Goal: Transaction & Acquisition: Subscribe to service/newsletter

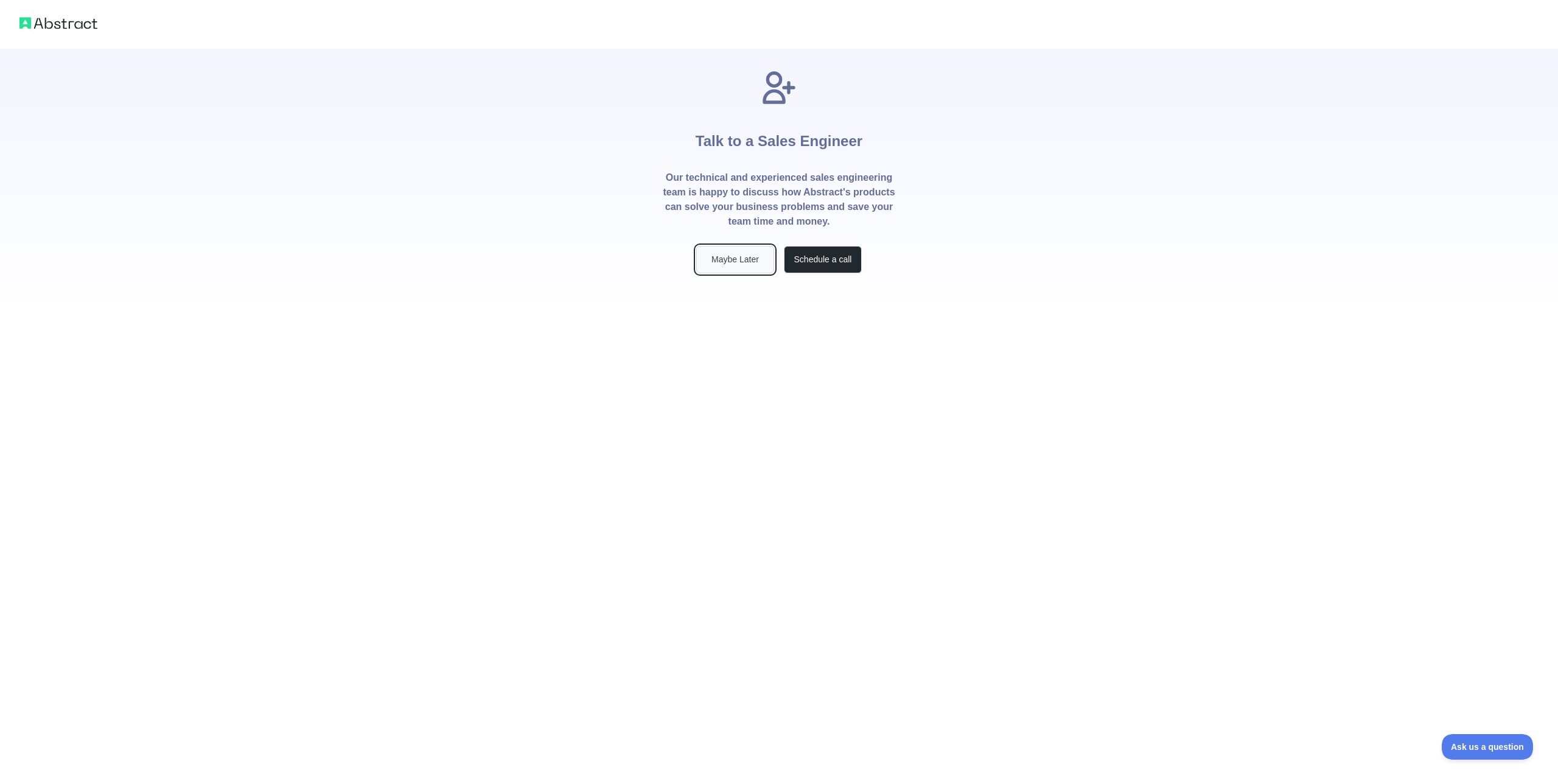
click at [728, 252] on button "Maybe Later" at bounding box center [735, 259] width 78 height 28
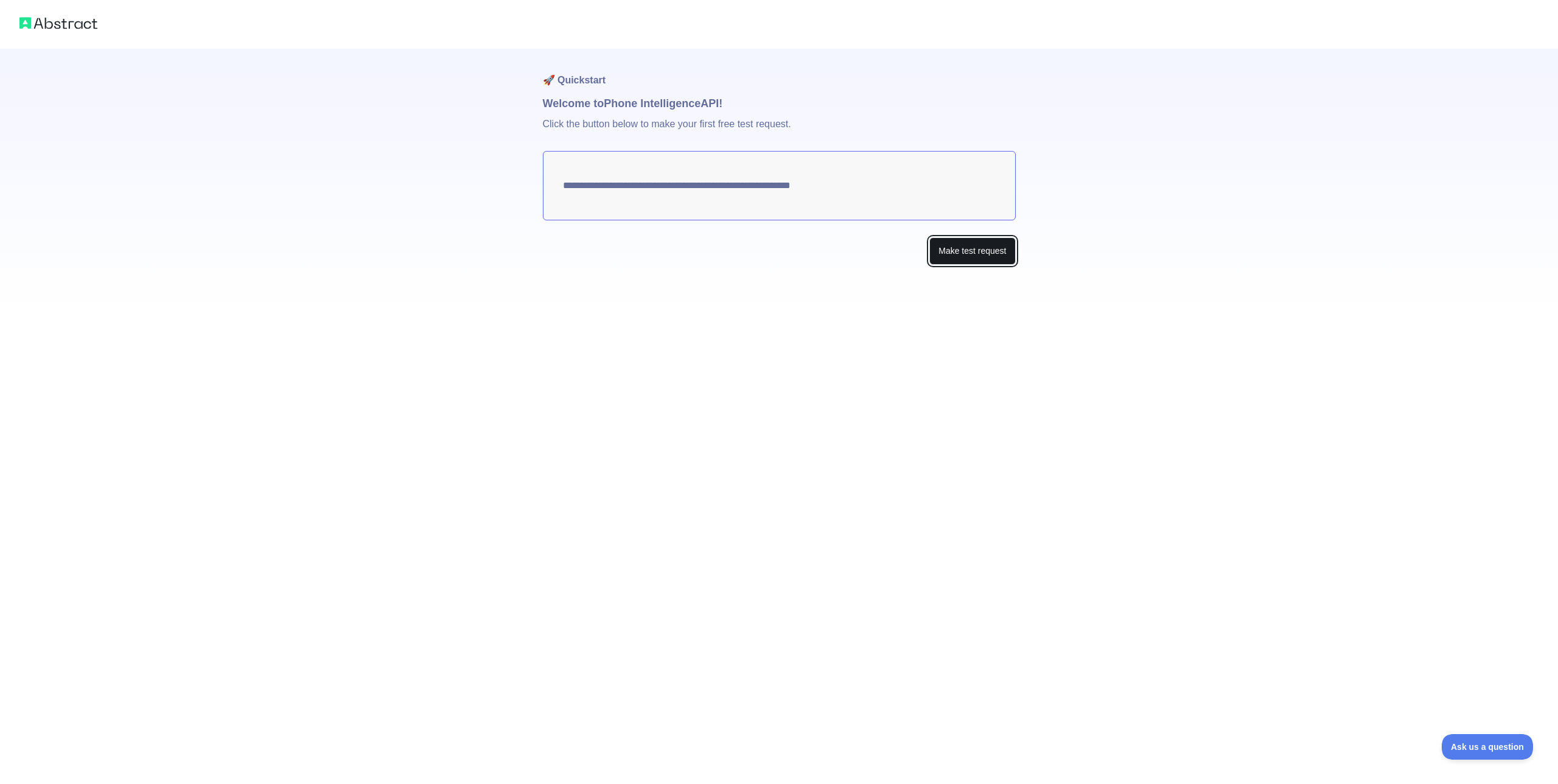
click at [960, 241] on button "Make test request" at bounding box center [972, 251] width 86 height 28
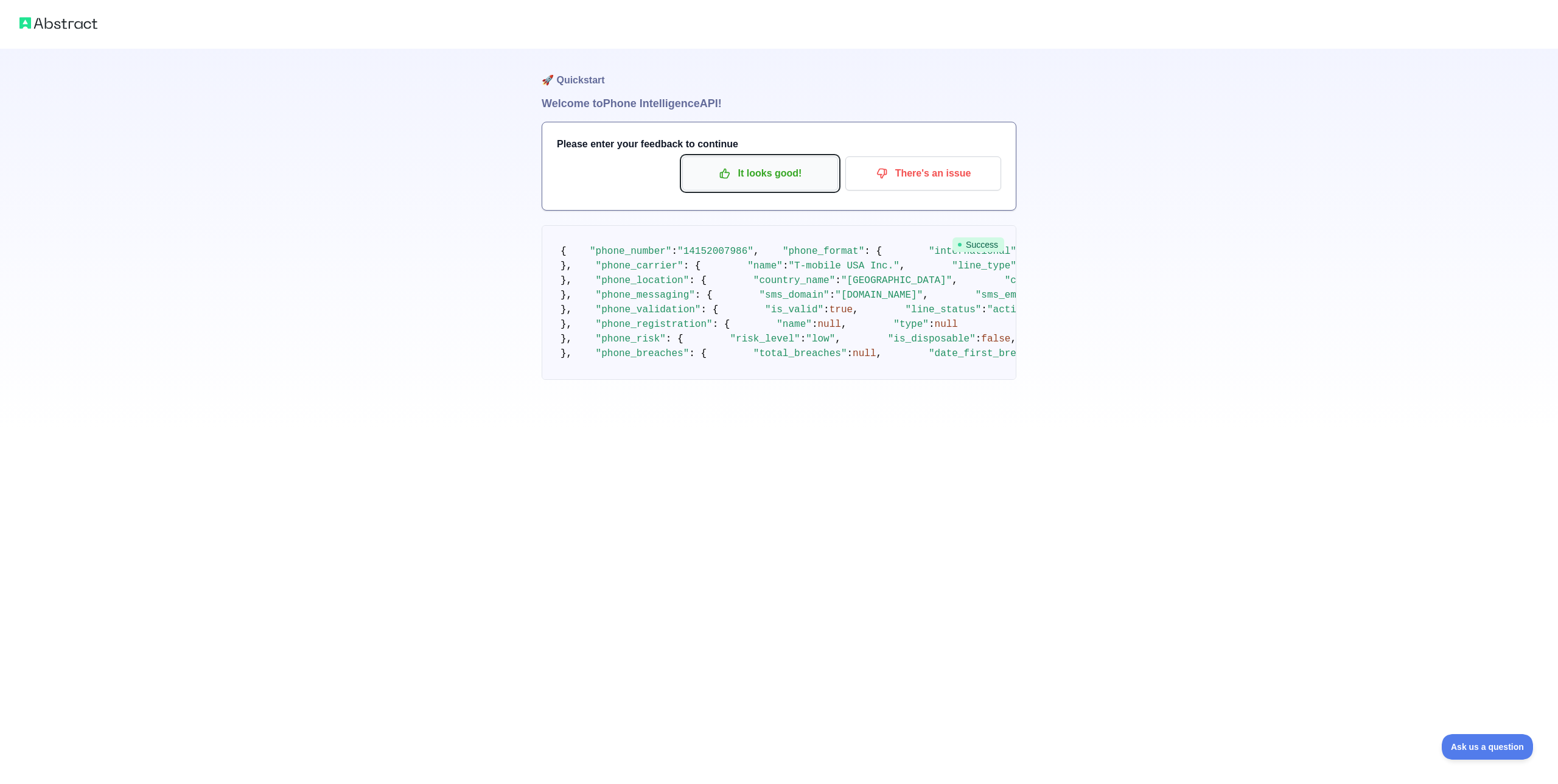
click at [780, 170] on p "It looks good!" at bounding box center [760, 174] width 138 height 21
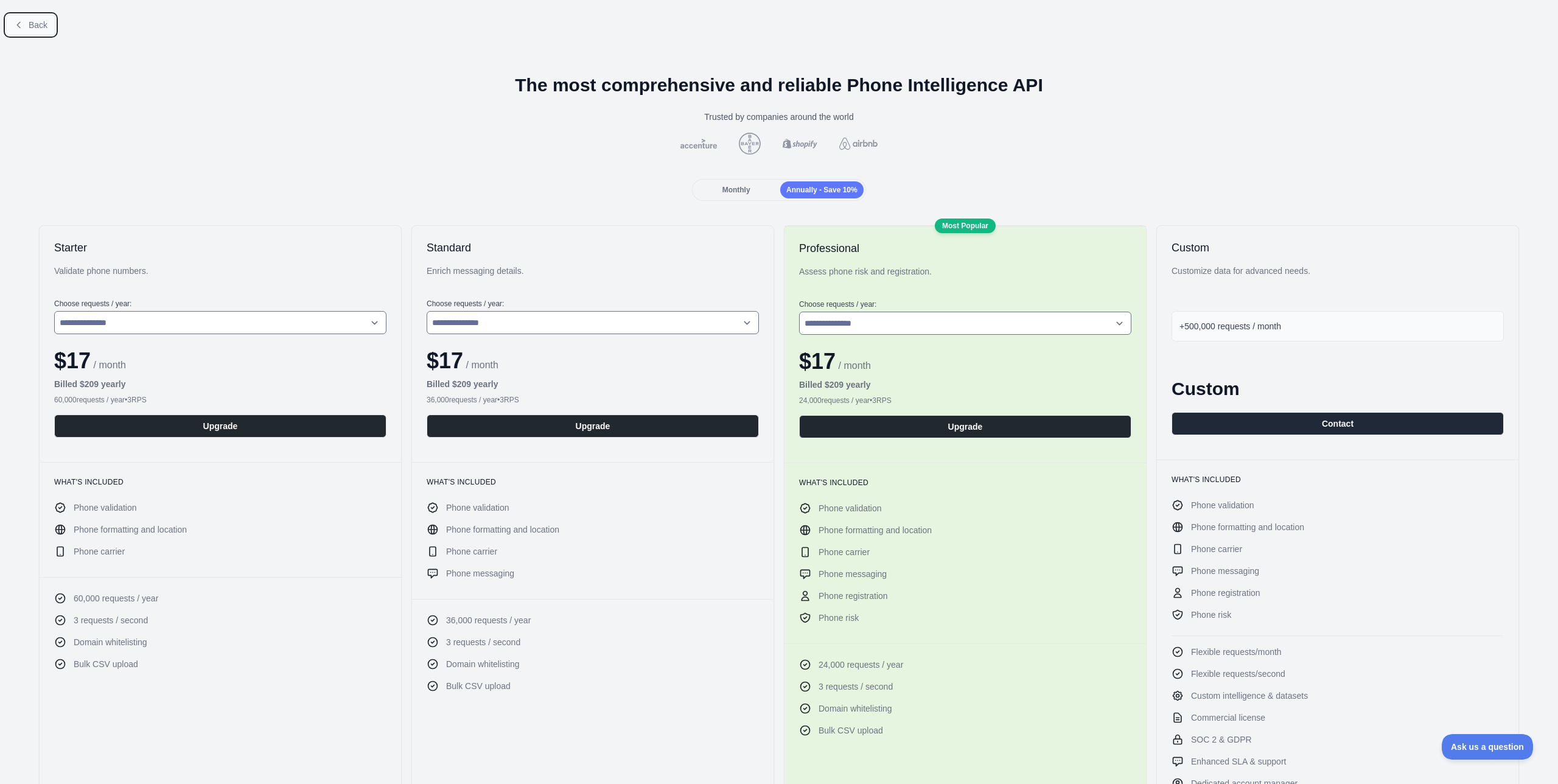
click at [35, 29] on span "Back" at bounding box center [38, 25] width 19 height 10
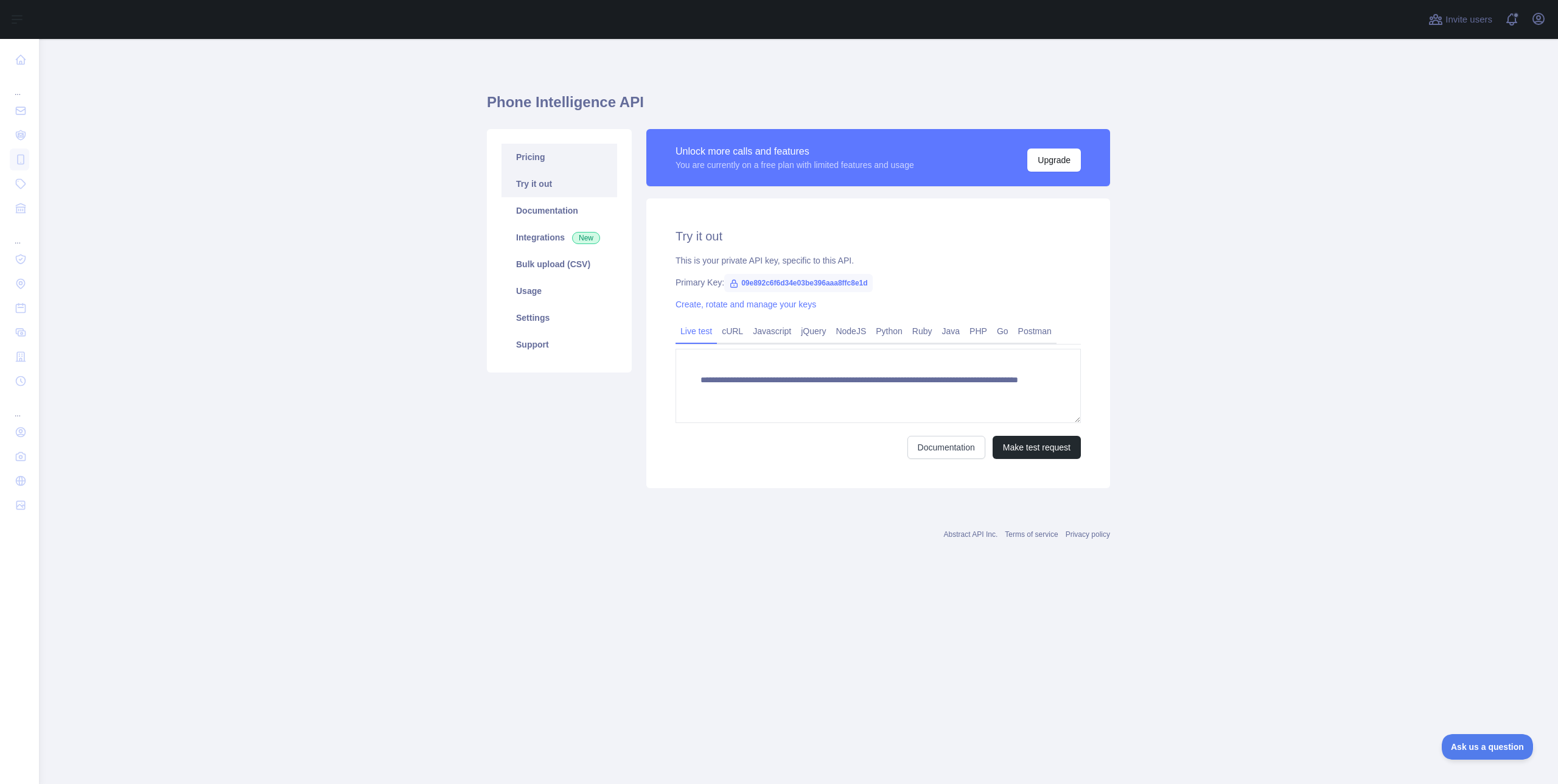
click at [563, 159] on link "Pricing" at bounding box center [560, 157] width 116 height 27
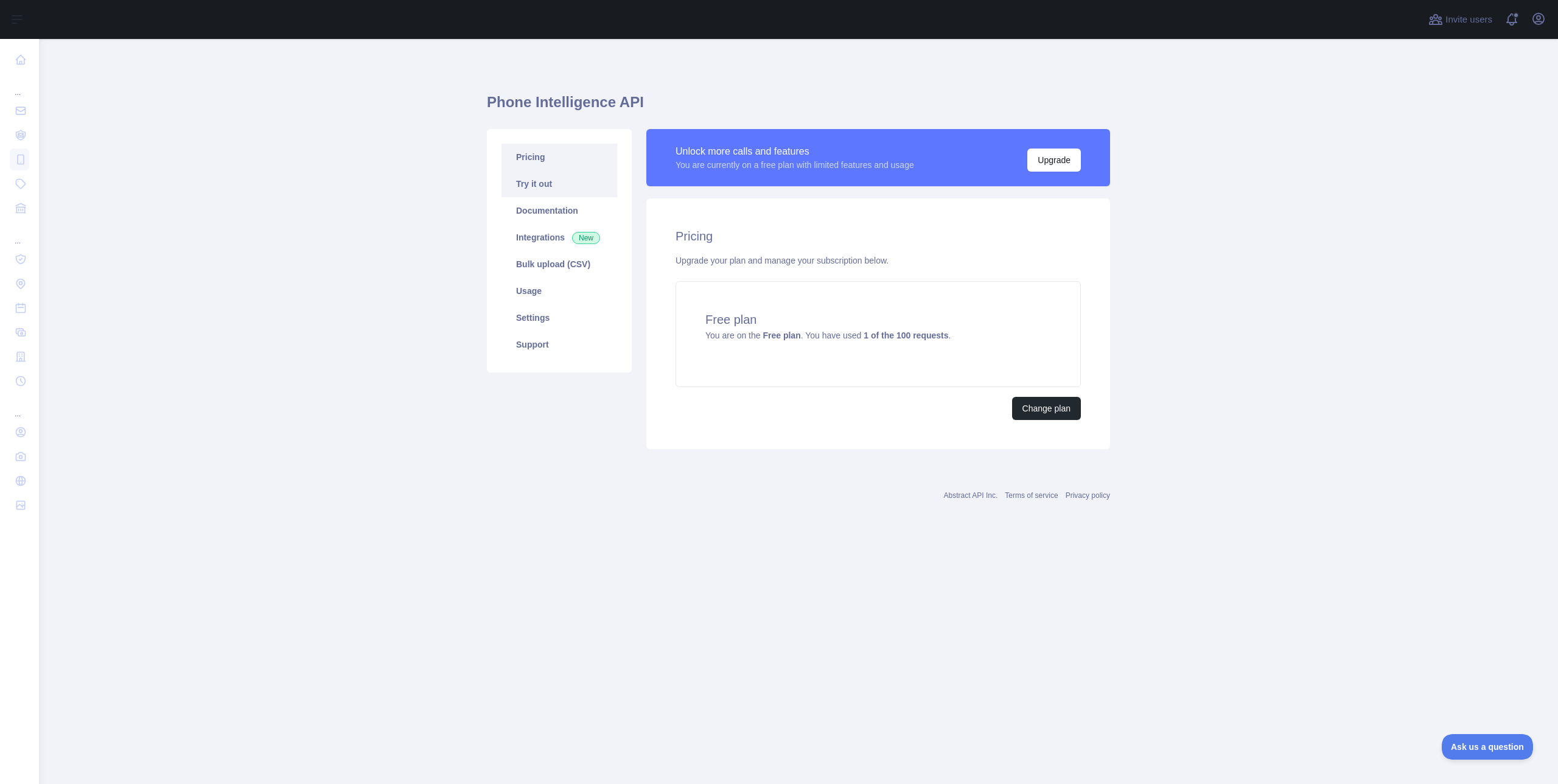
click at [577, 193] on link "Try it out" at bounding box center [560, 183] width 116 height 27
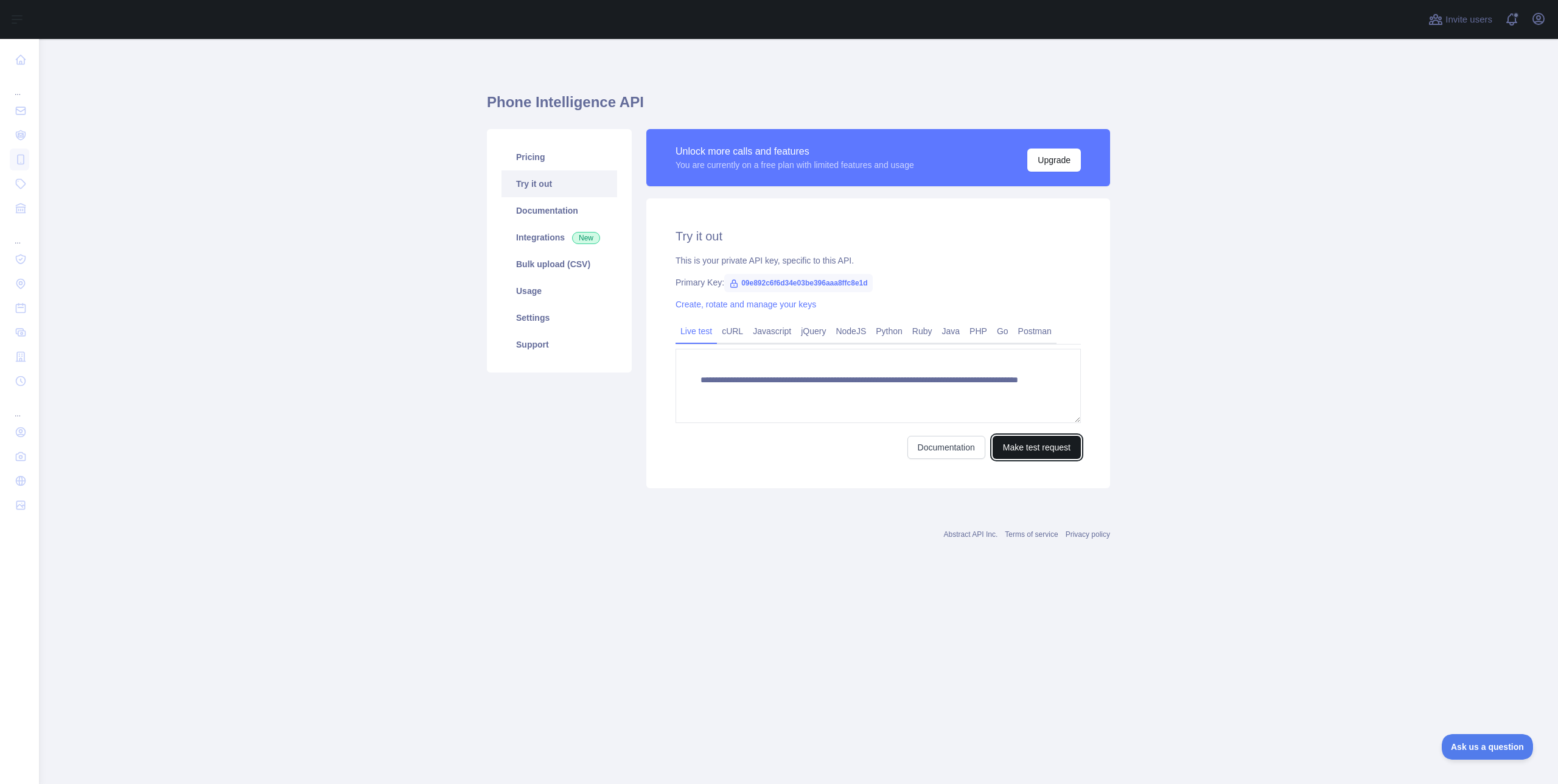
click at [1012, 445] on button "Make test request" at bounding box center [1036, 447] width 88 height 23
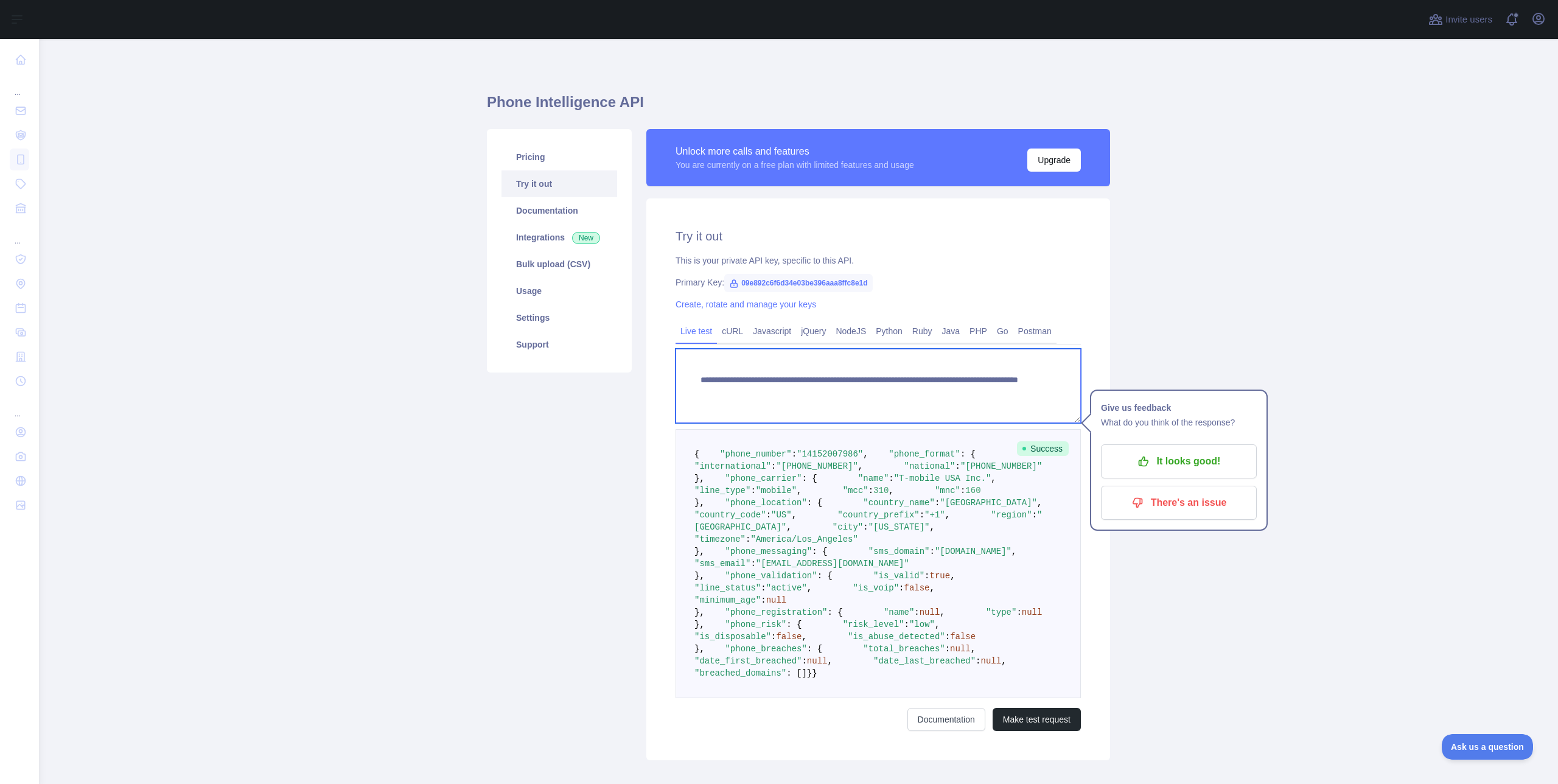
click at [929, 394] on textarea "**********" at bounding box center [878, 385] width 406 height 74
drag, startPoint x: 984, startPoint y: 393, endPoint x: 928, endPoint y: 396, distance: 56.1
click at [928, 396] on textarea "**********" at bounding box center [878, 385] width 406 height 74
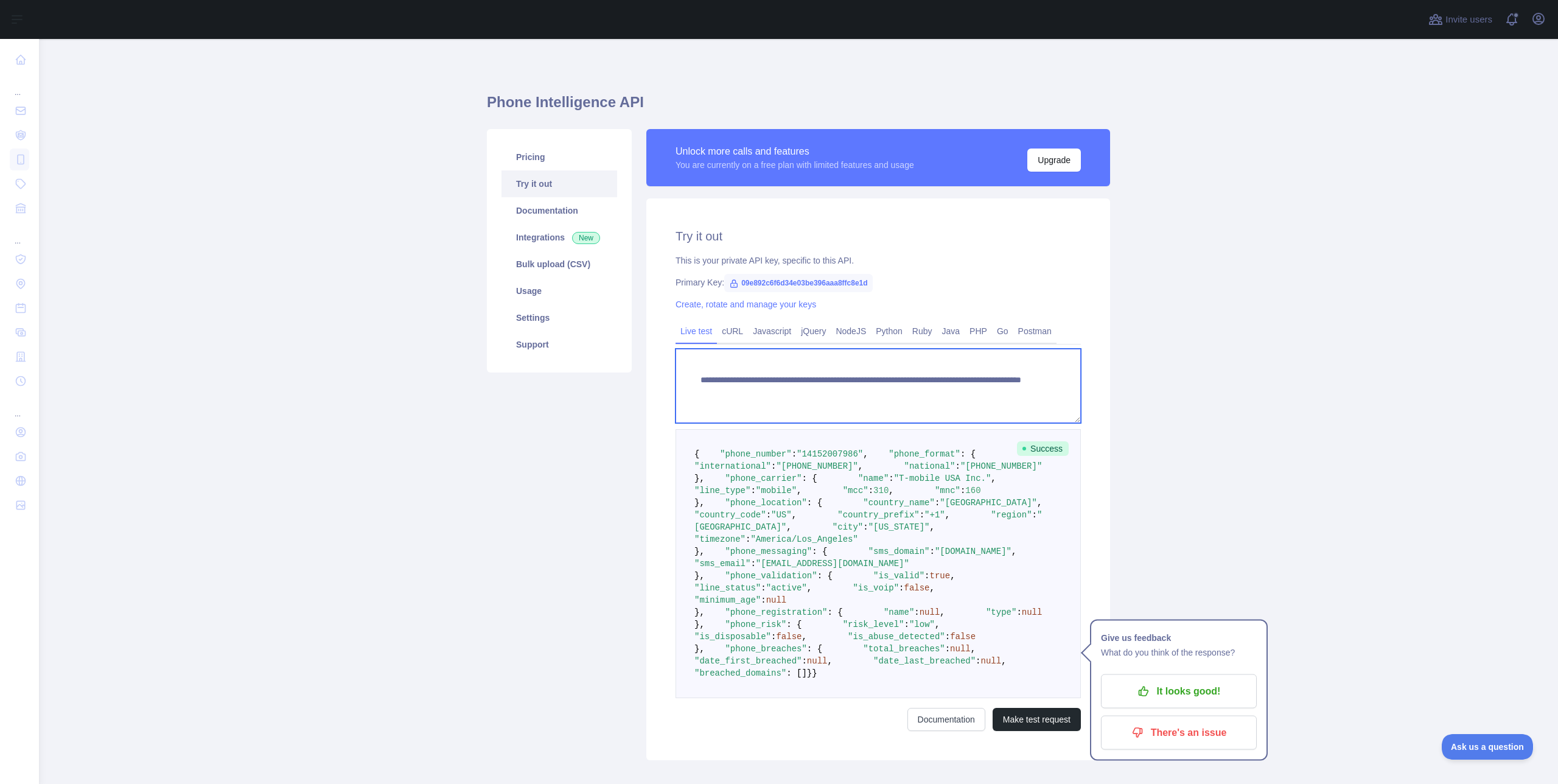
type textarea "**********"
click at [1097, 373] on div "**********" at bounding box center [879, 479] width 464 height 562
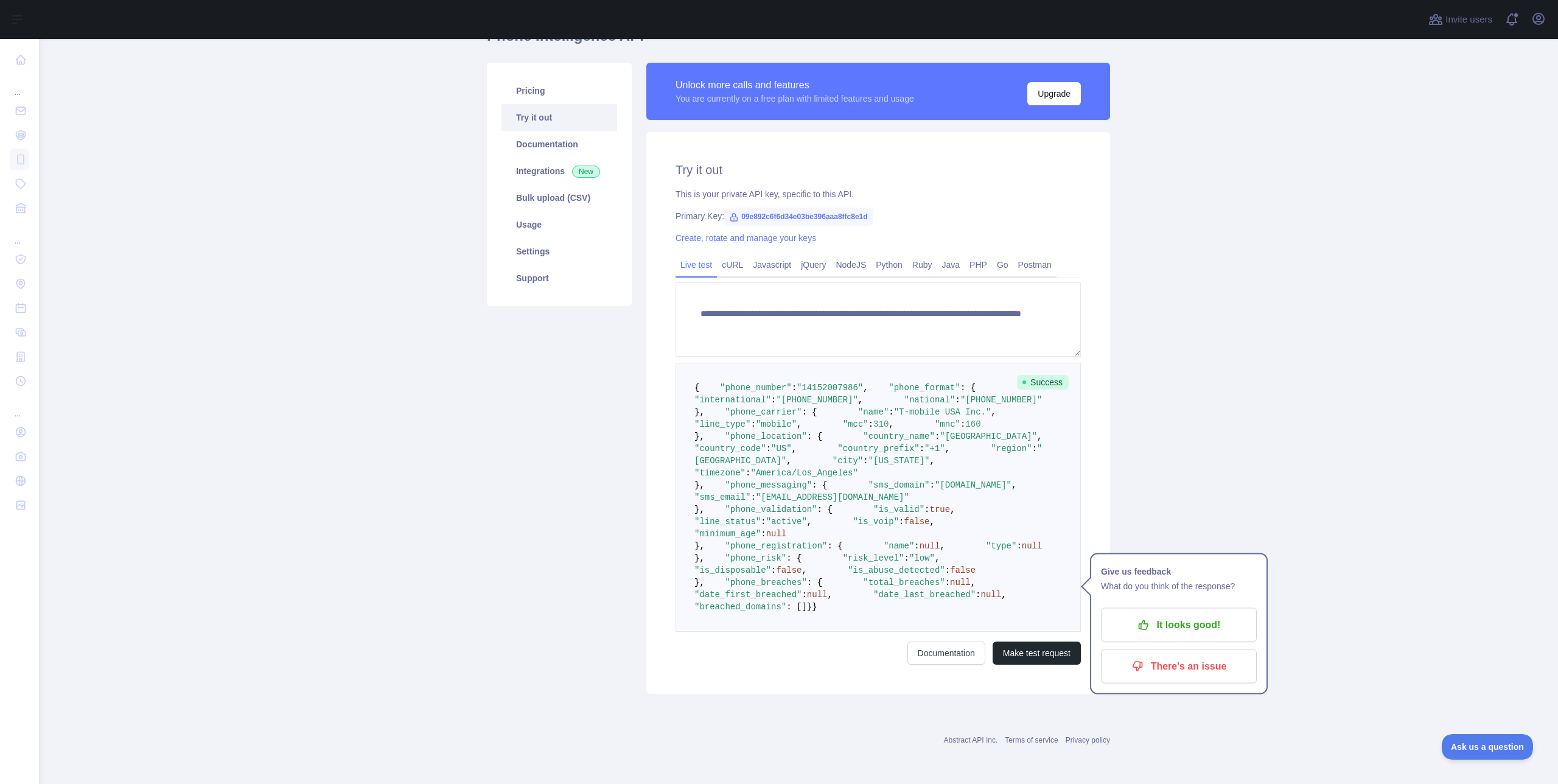
scroll to position [395, 0]
click at [1031, 657] on button "Make test request" at bounding box center [1036, 652] width 88 height 23
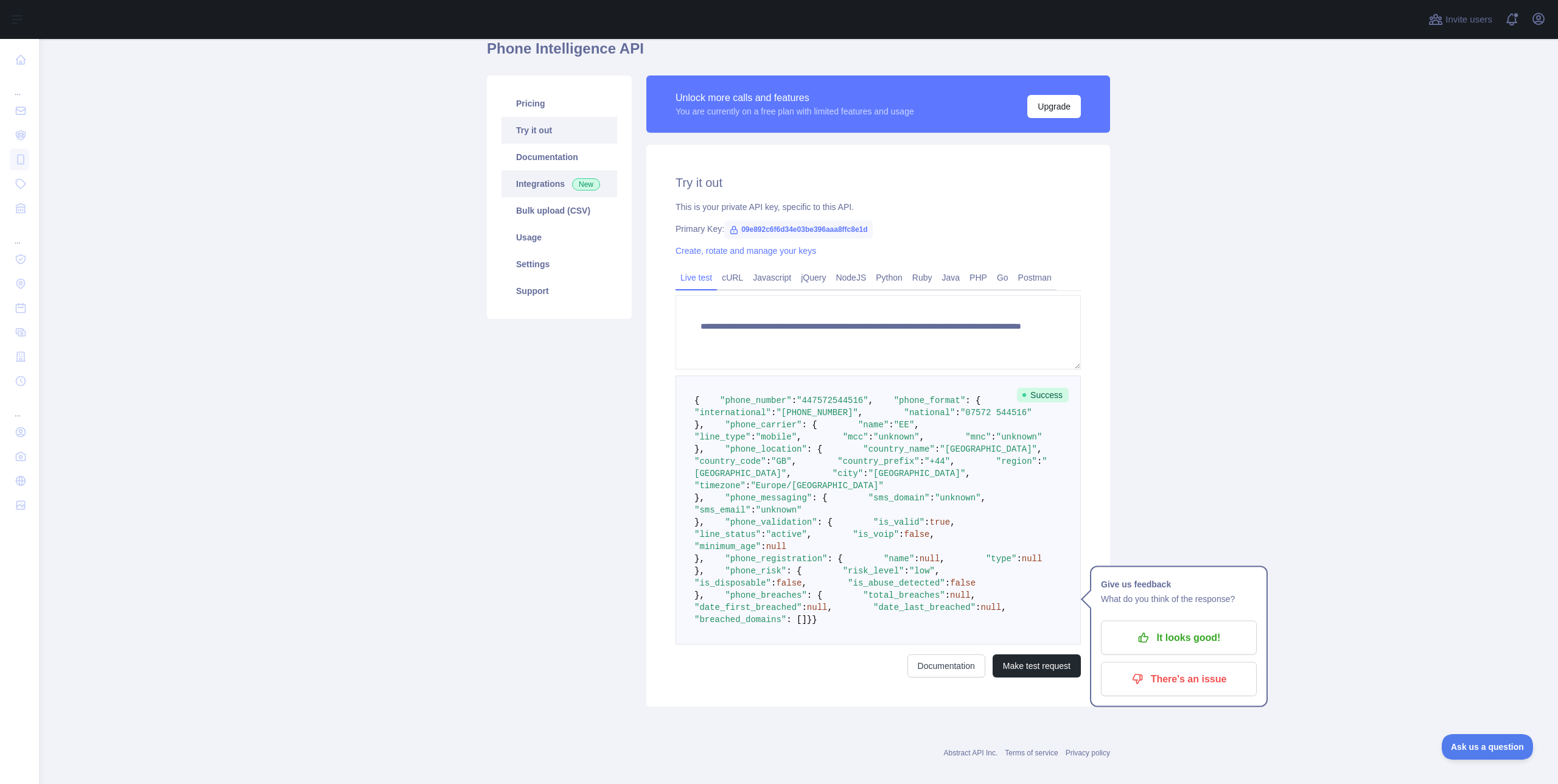
click at [546, 185] on link "Integrations New" at bounding box center [560, 183] width 116 height 27
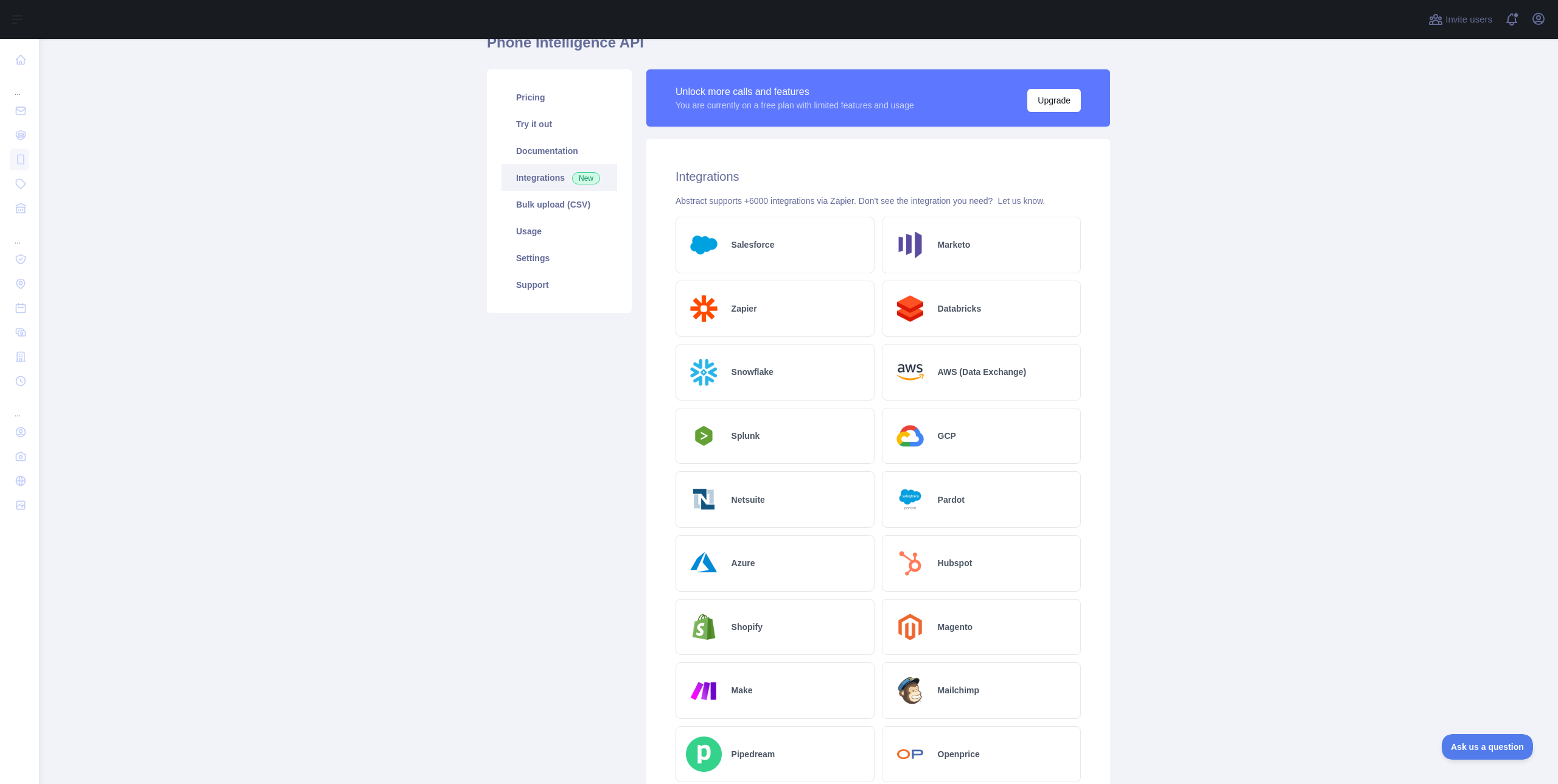
scroll to position [28, 0]
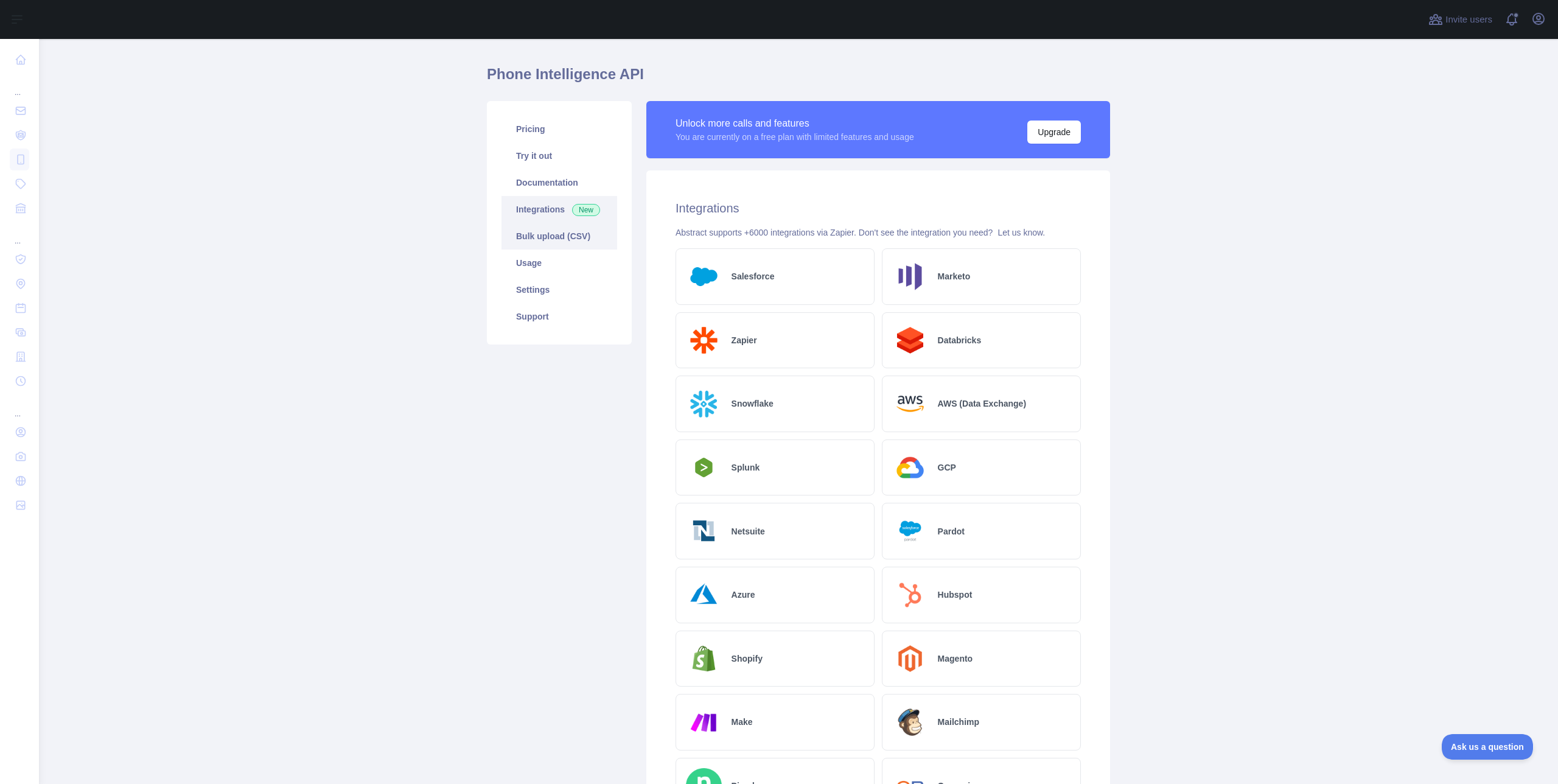
click at [543, 241] on link "Bulk upload (CSV)" at bounding box center [560, 236] width 116 height 27
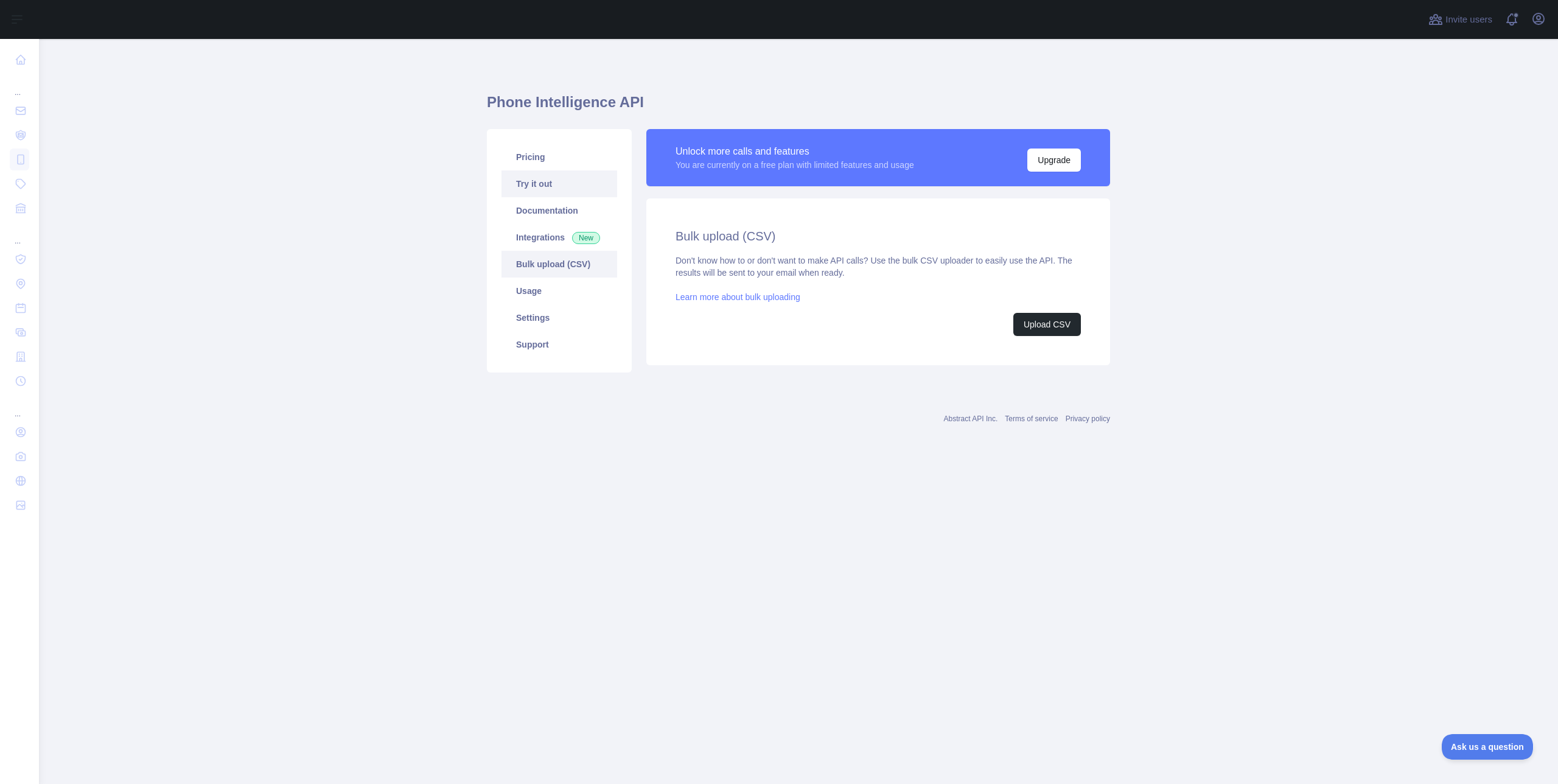
click at [537, 174] on link "Try it out" at bounding box center [560, 183] width 116 height 27
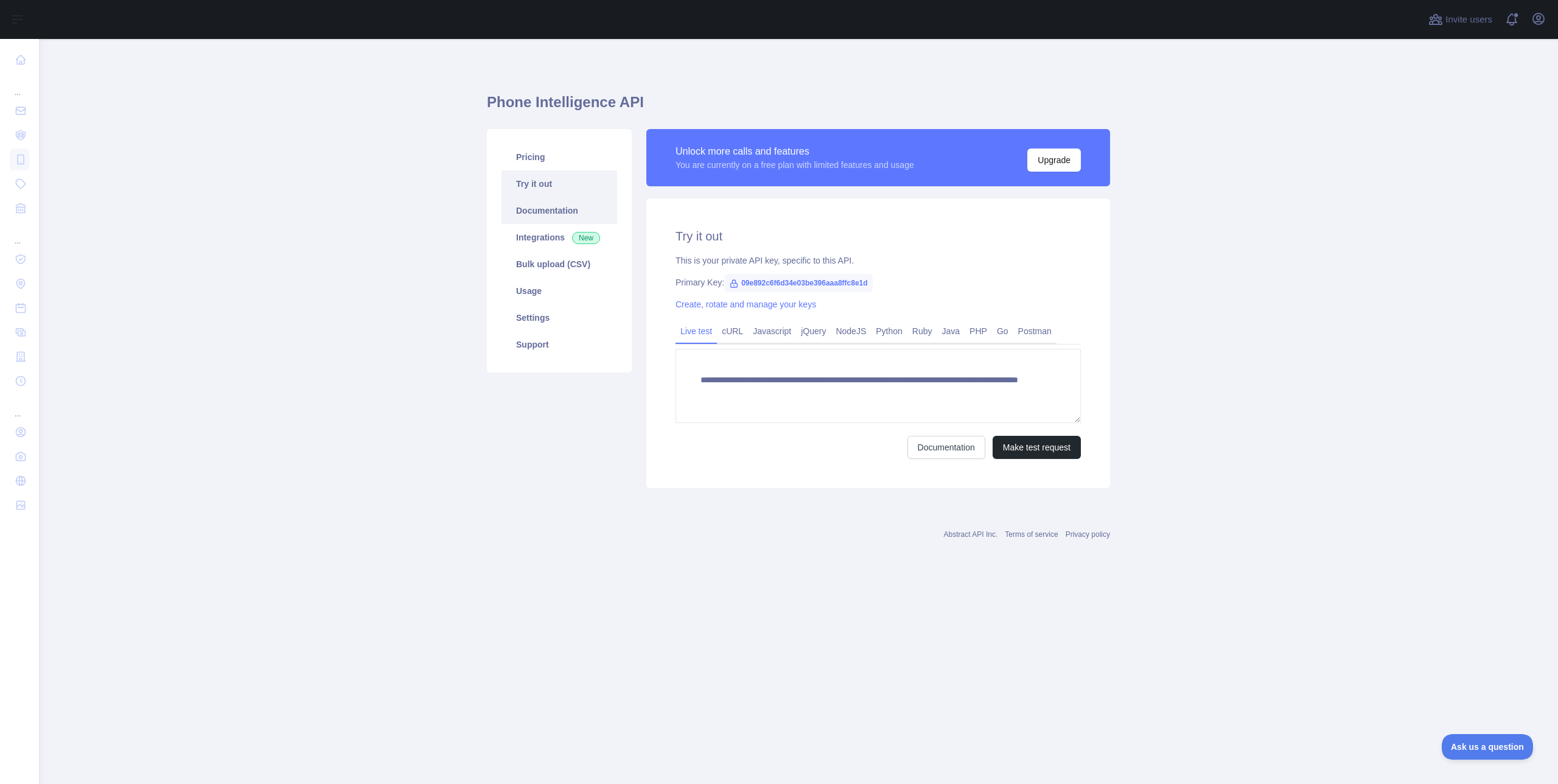
click at [535, 202] on link "Documentation" at bounding box center [560, 210] width 116 height 27
click at [564, 155] on link "Pricing" at bounding box center [560, 157] width 116 height 27
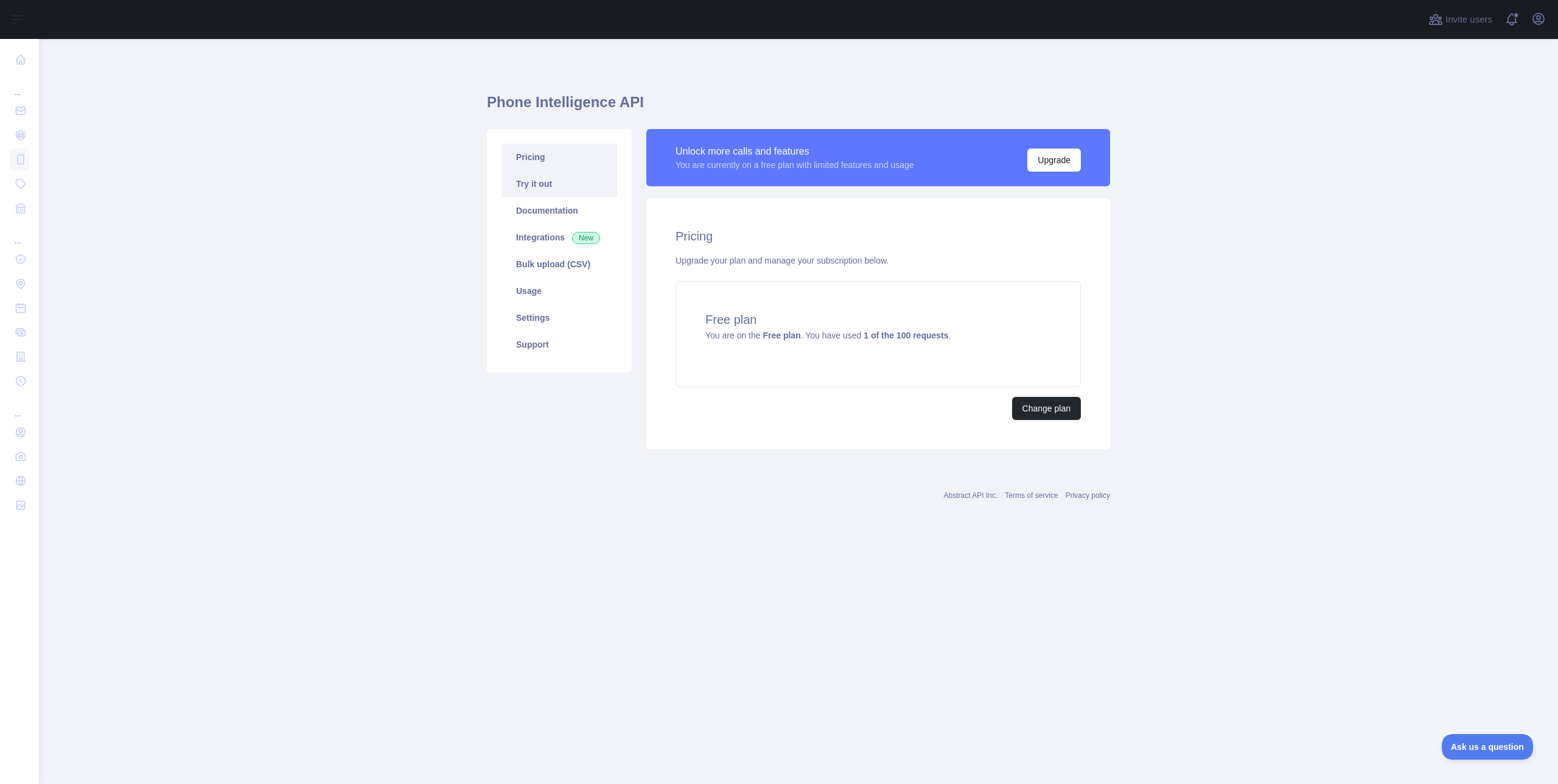
click at [554, 180] on link "Try it out" at bounding box center [560, 183] width 116 height 27
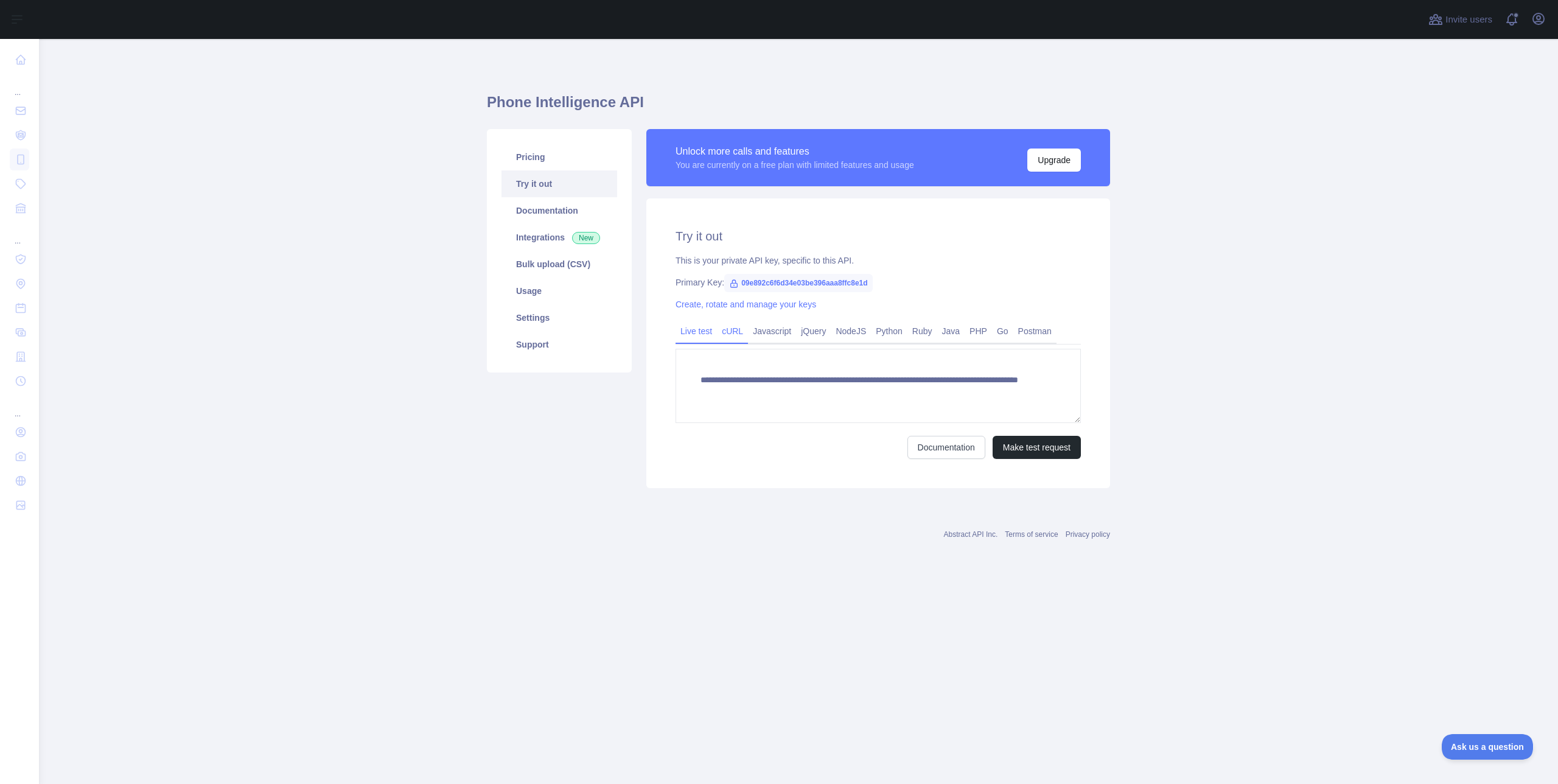
click at [730, 338] on link "cURL" at bounding box center [732, 331] width 31 height 20
click at [778, 333] on link "Javascript" at bounding box center [772, 331] width 48 height 20
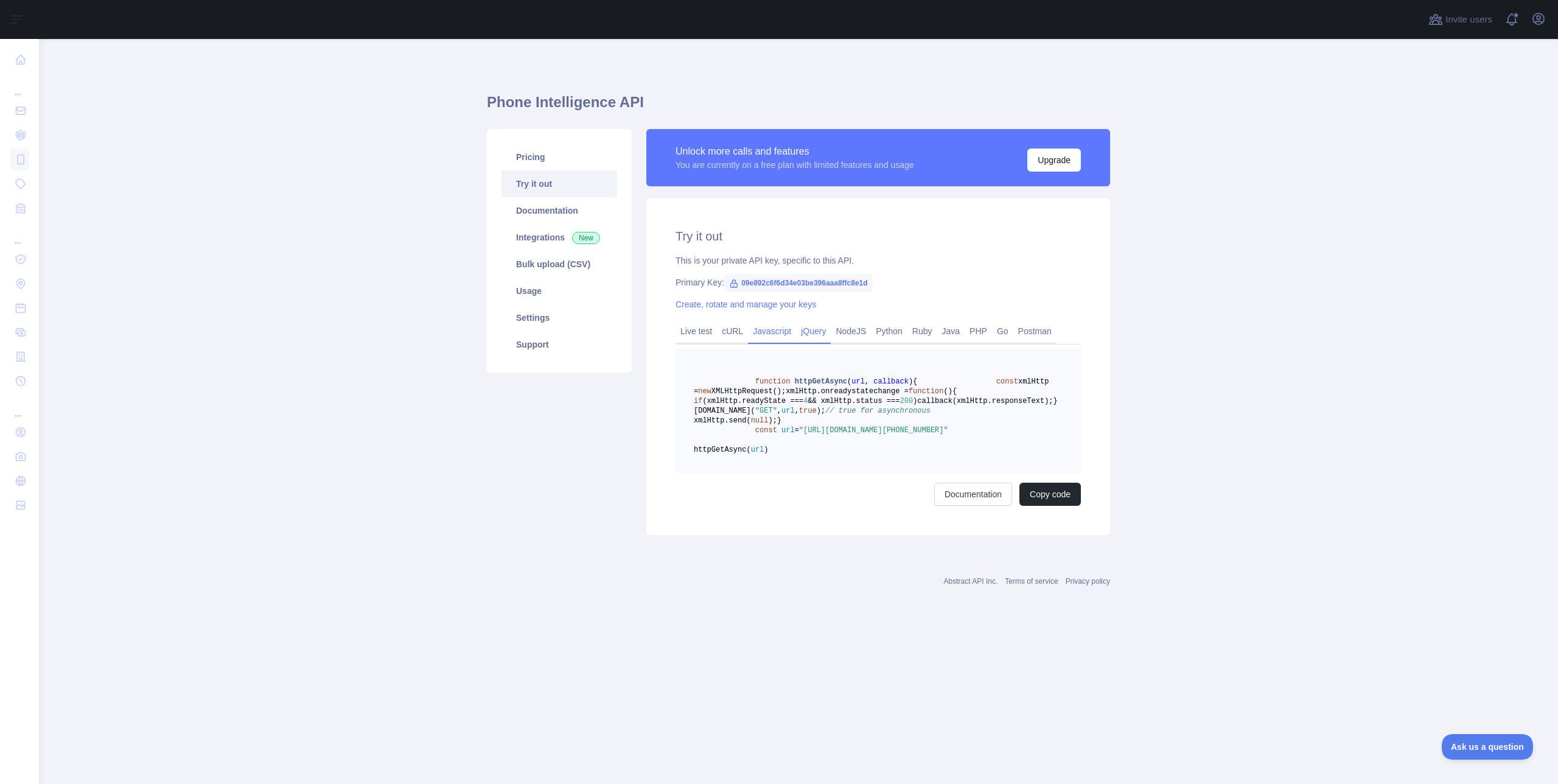
click at [818, 335] on link "jQuery" at bounding box center [813, 331] width 35 height 20
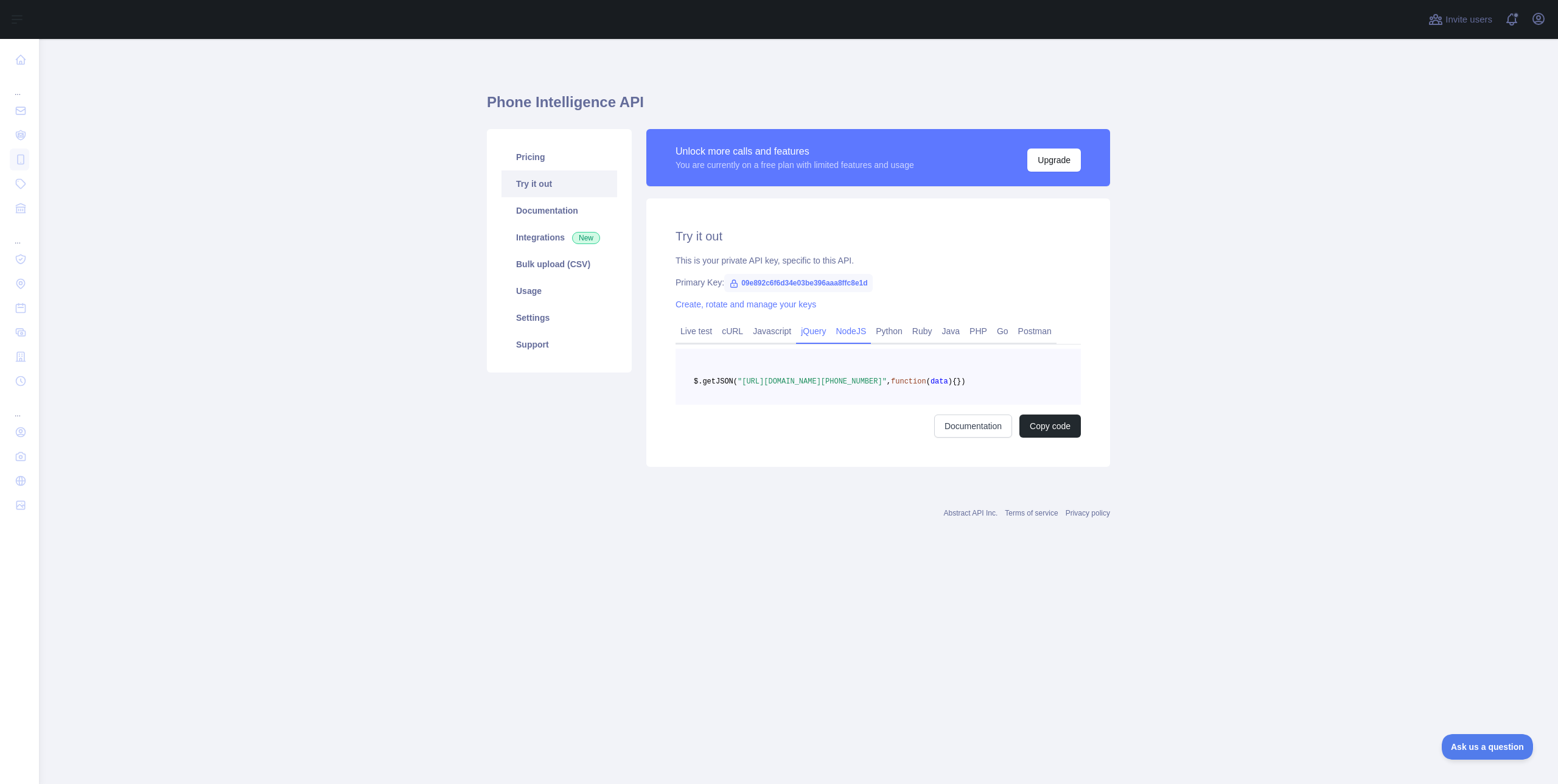
click at [857, 333] on link "NodeJS" at bounding box center [850, 331] width 40 height 20
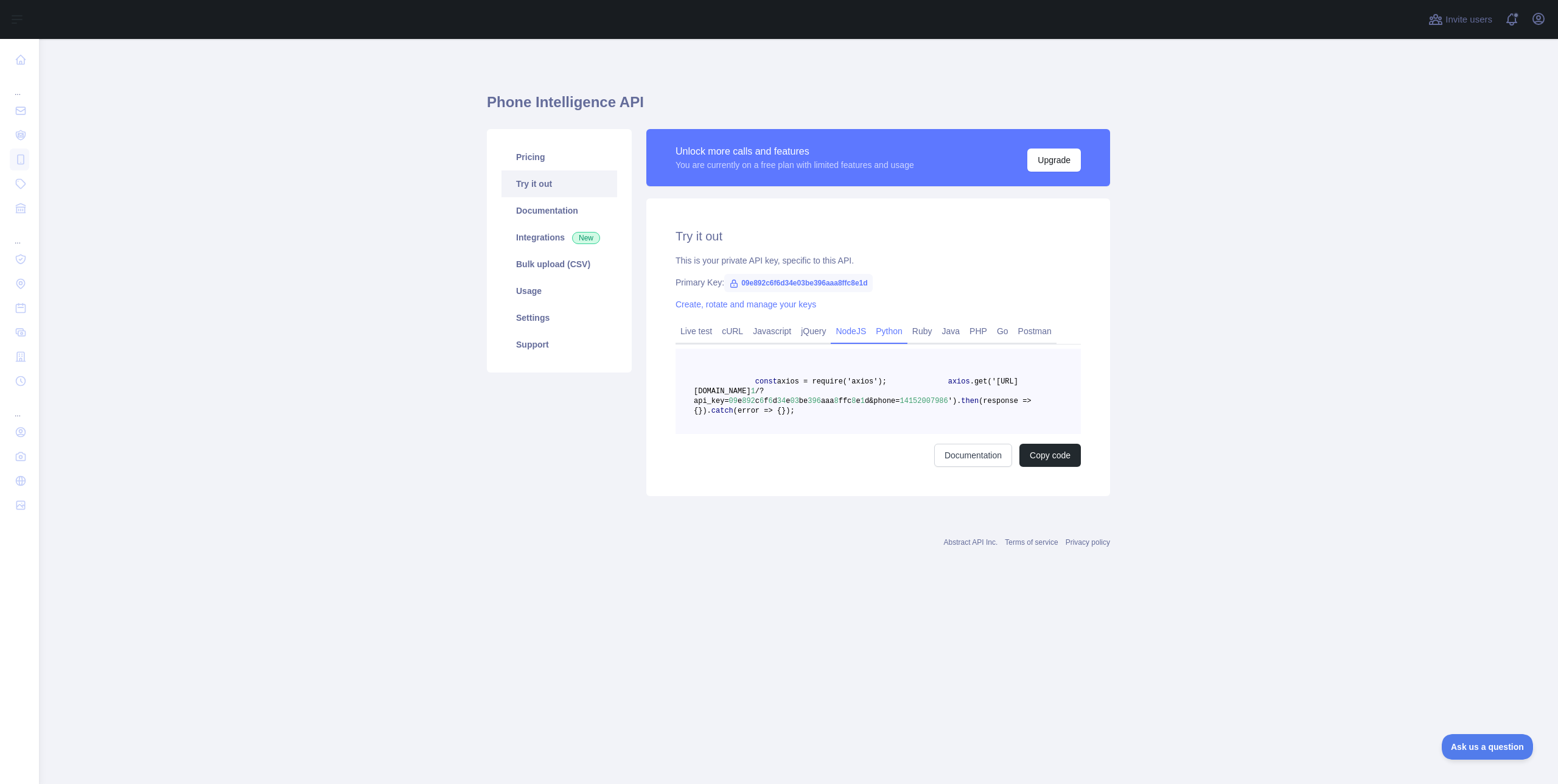
click at [894, 333] on link "Python" at bounding box center [890, 331] width 37 height 20
click at [963, 334] on link "Java" at bounding box center [951, 331] width 28 height 20
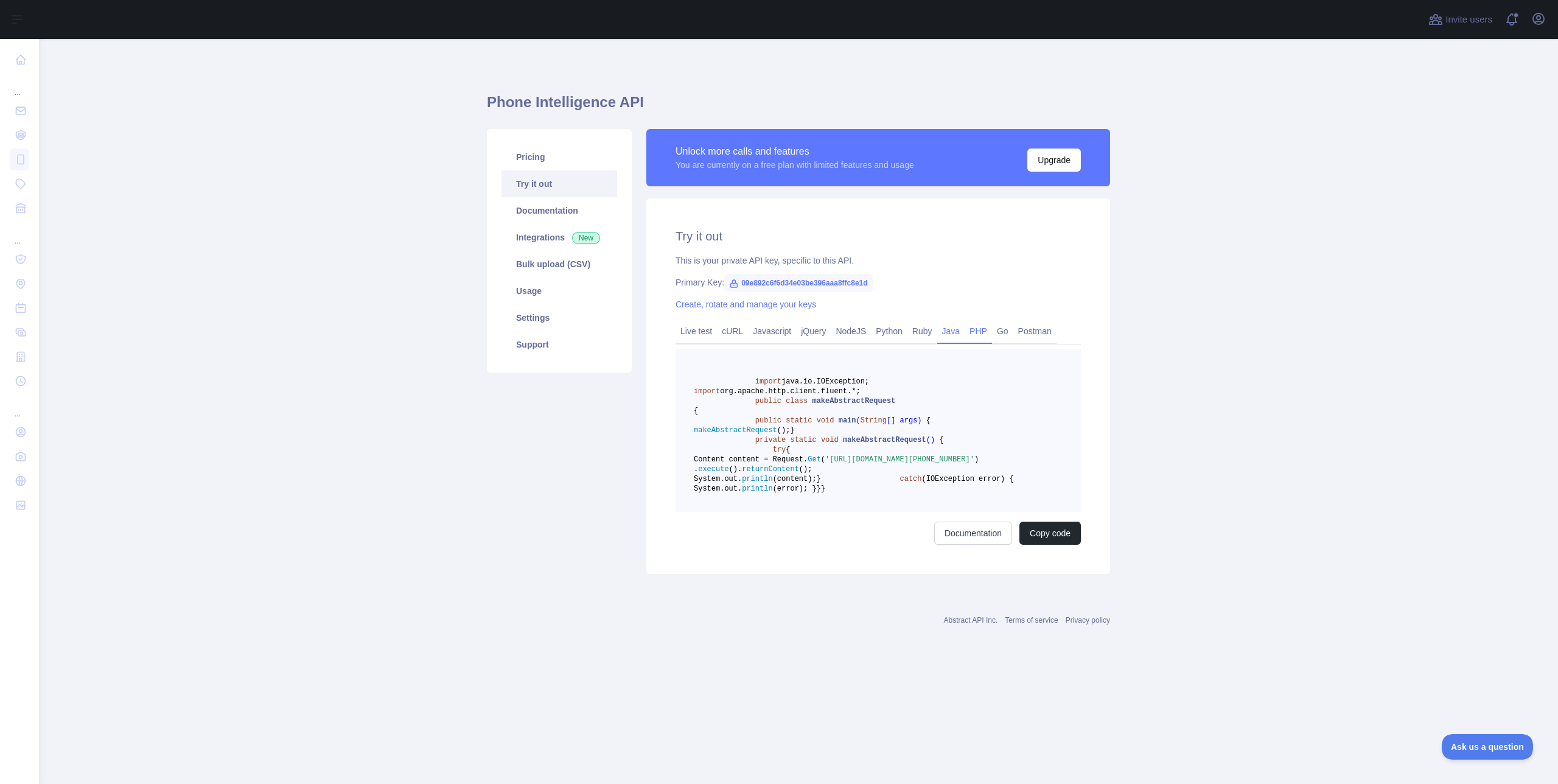
click at [989, 333] on link "PHP" at bounding box center [979, 331] width 28 height 20
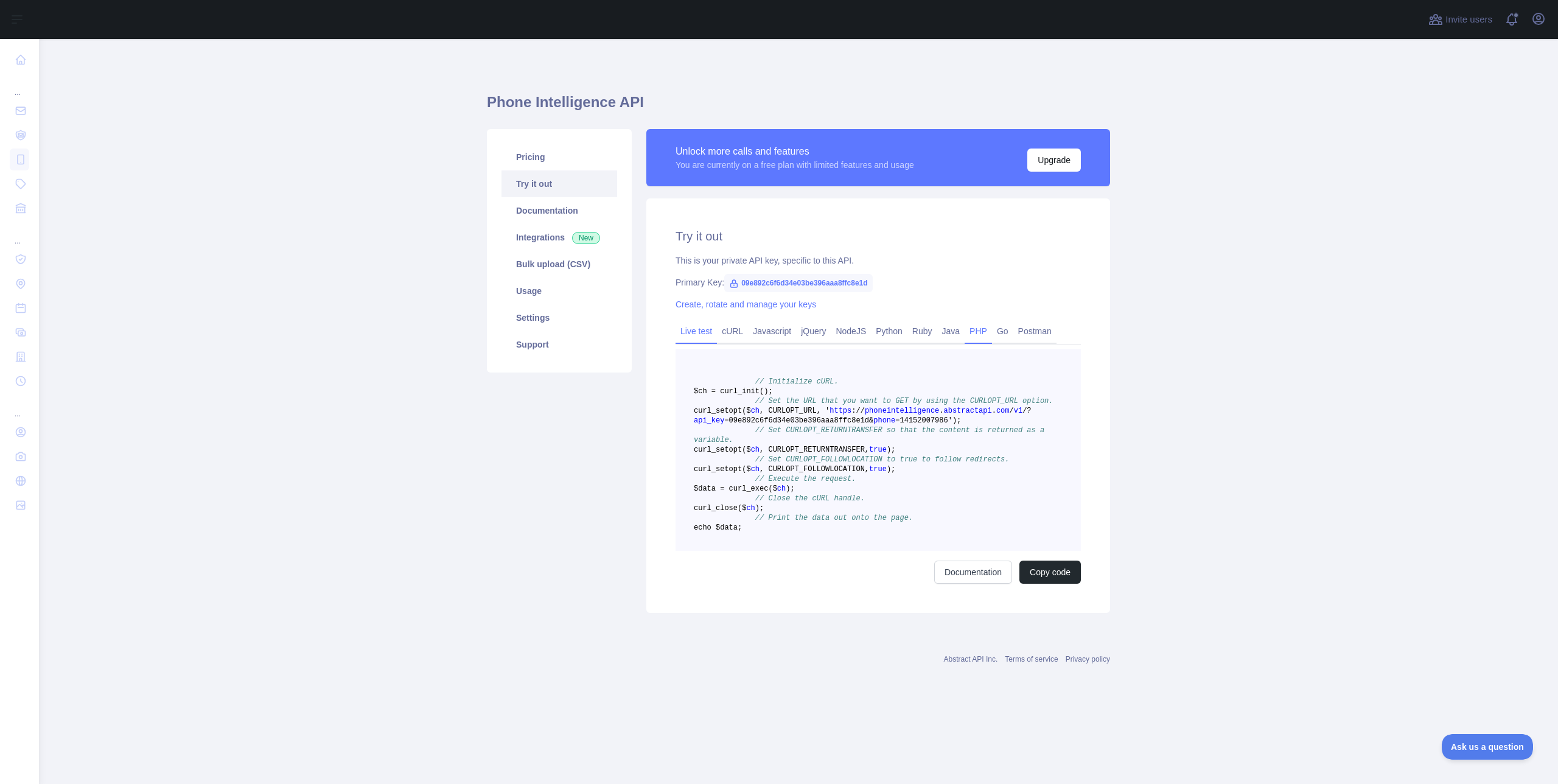
click at [705, 336] on link "Live test" at bounding box center [696, 331] width 41 height 20
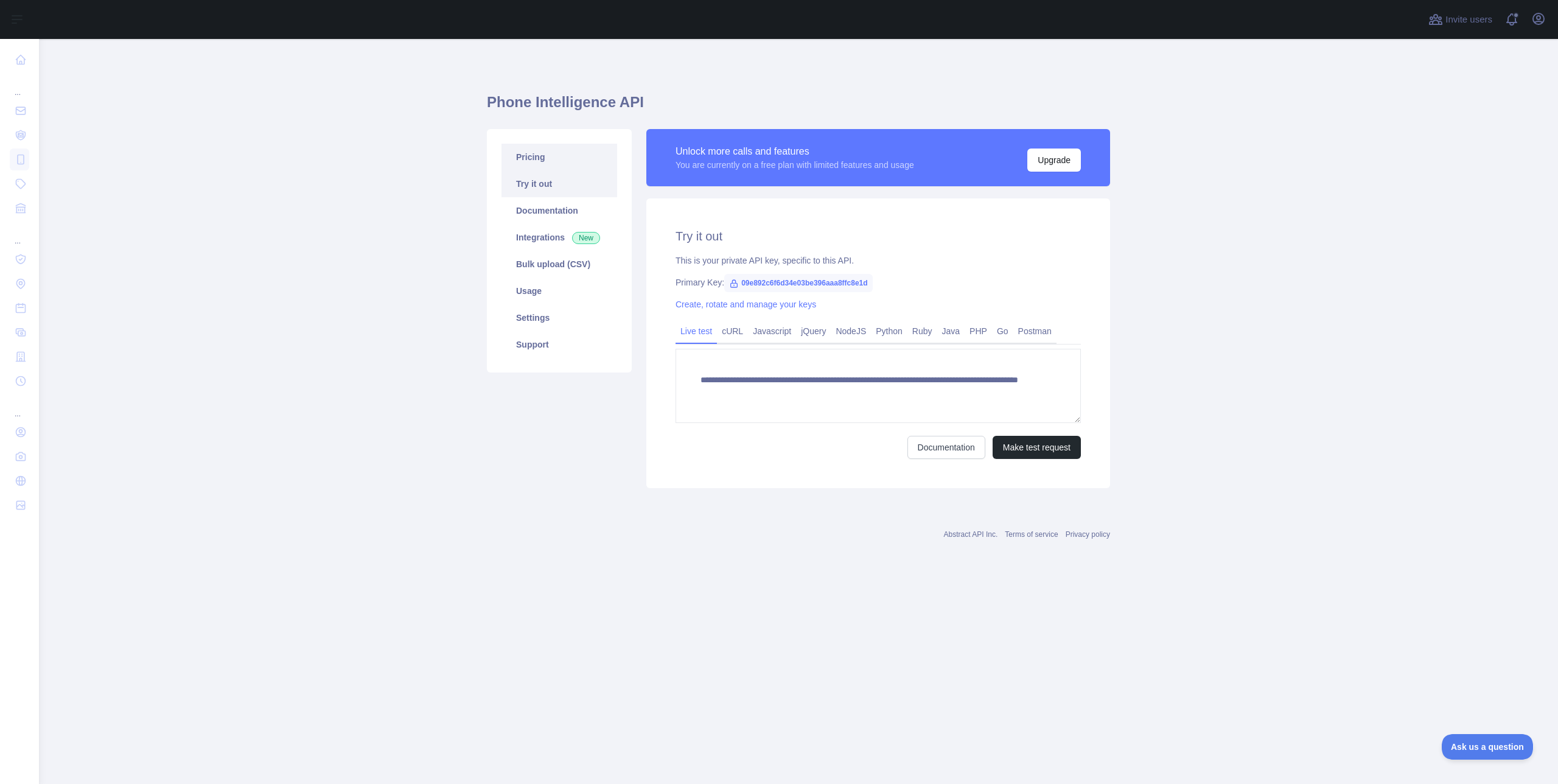
click at [537, 159] on link "Pricing" at bounding box center [560, 157] width 116 height 27
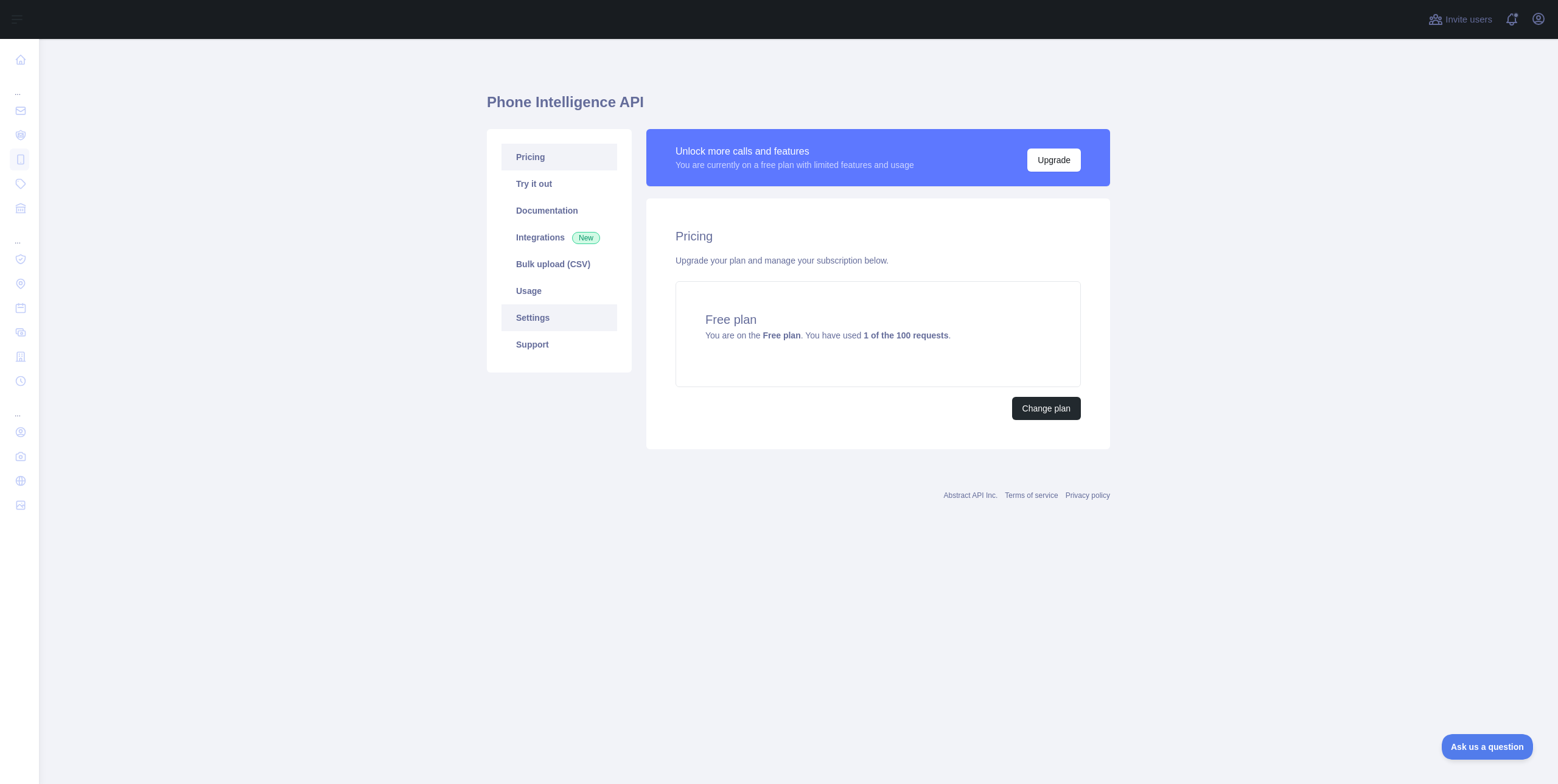
click at [545, 325] on link "Settings" at bounding box center [560, 318] width 116 height 27
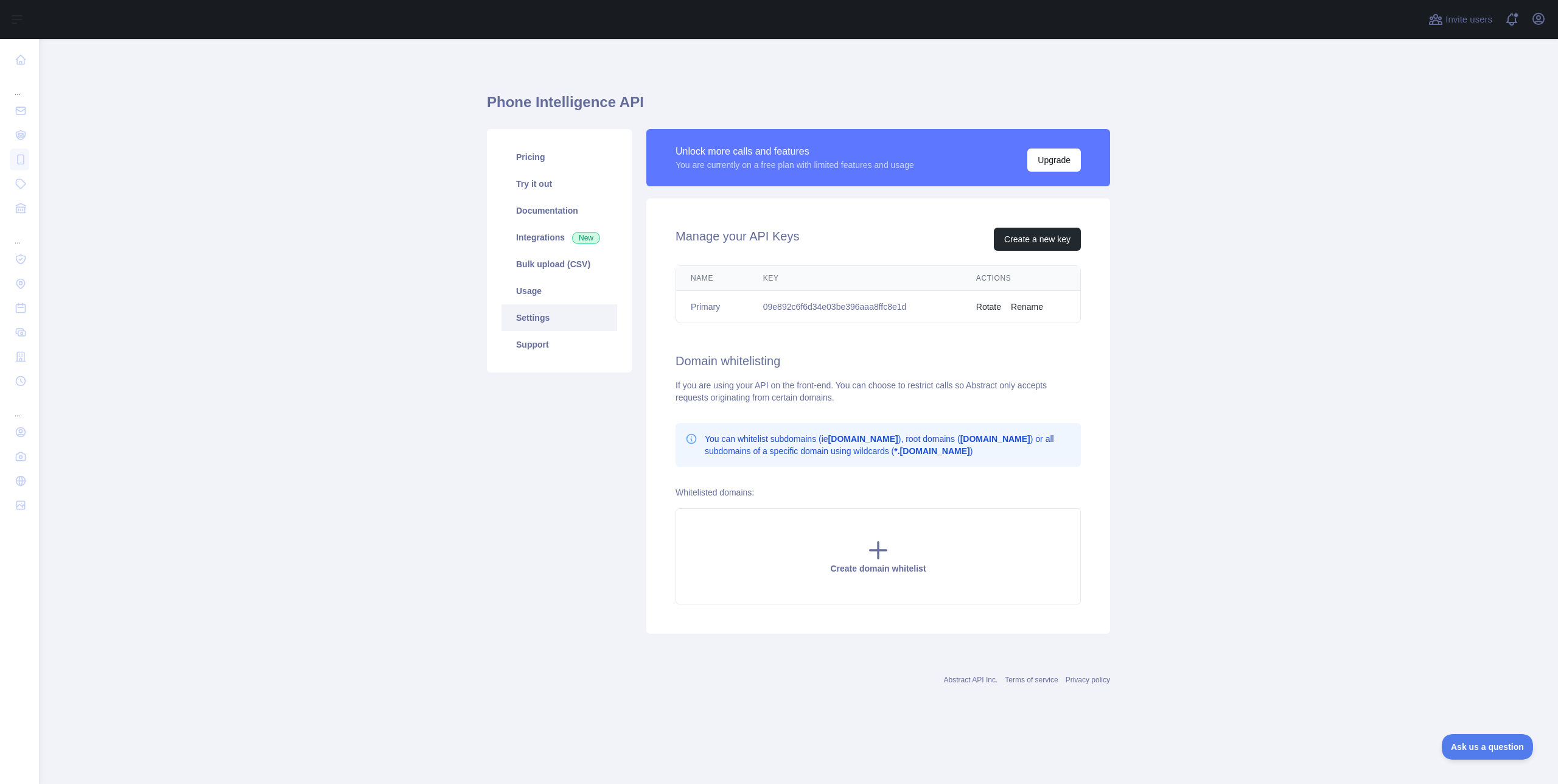
click at [1392, 110] on main "Phone Intelligence API Pricing Try it out Documentation Integrations New Bulk u…" at bounding box center [798, 411] width 1519 height 745
click at [542, 237] on link "Integrations New" at bounding box center [560, 237] width 116 height 27
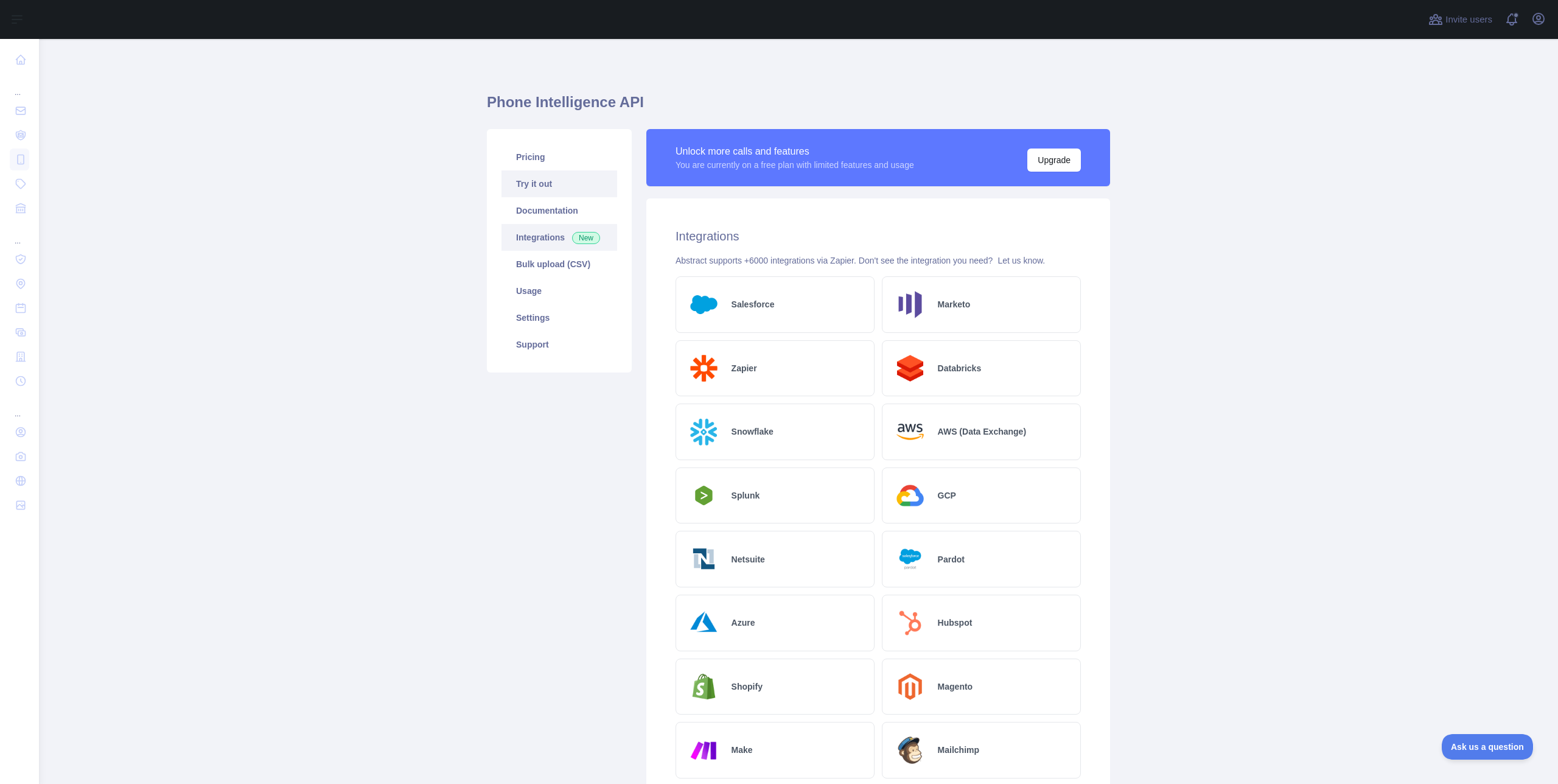
click at [542, 188] on link "Try it out" at bounding box center [560, 183] width 116 height 27
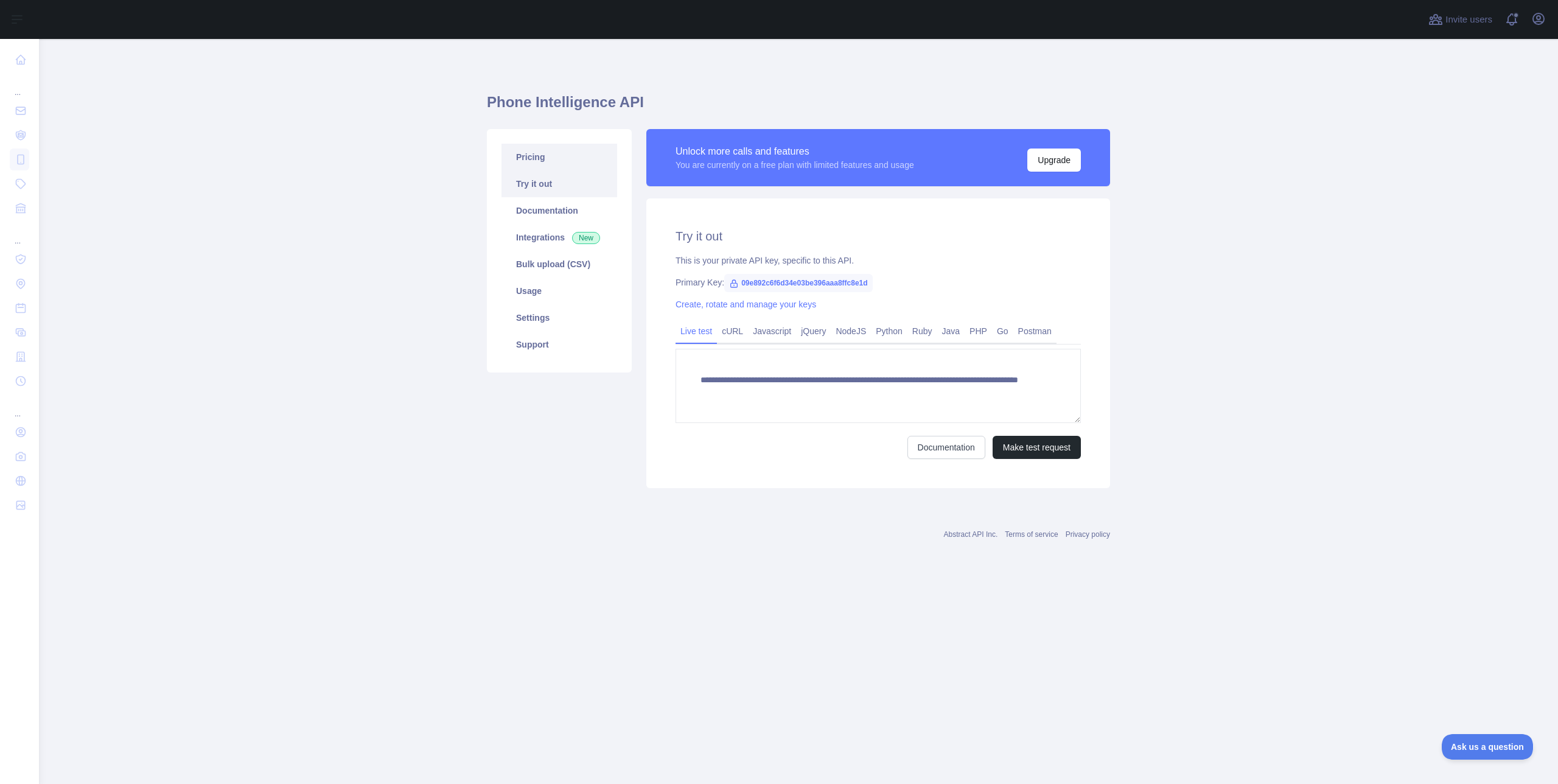
click at [544, 157] on link "Pricing" at bounding box center [560, 157] width 116 height 27
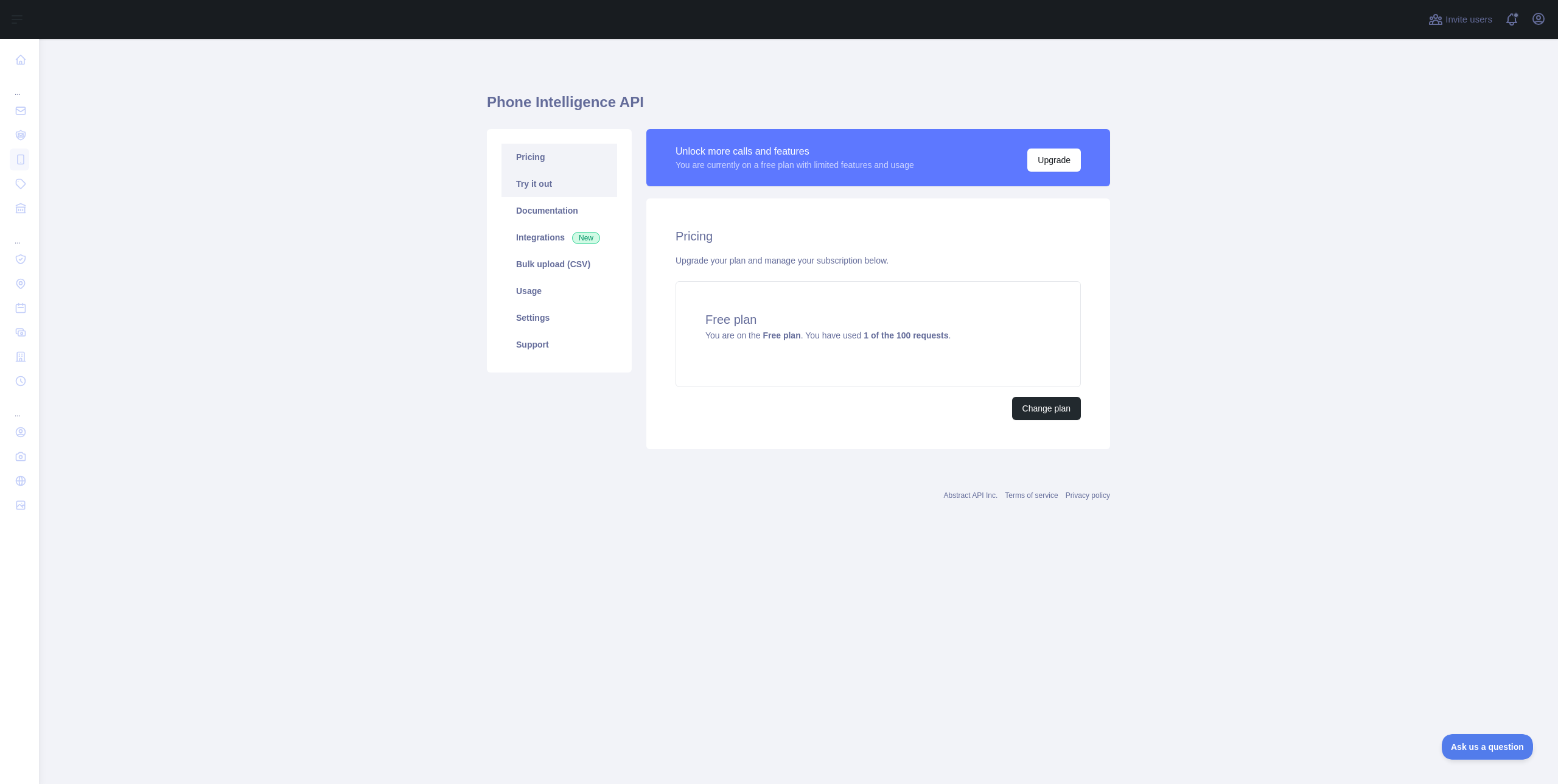
click at [543, 186] on link "Try it out" at bounding box center [560, 183] width 116 height 27
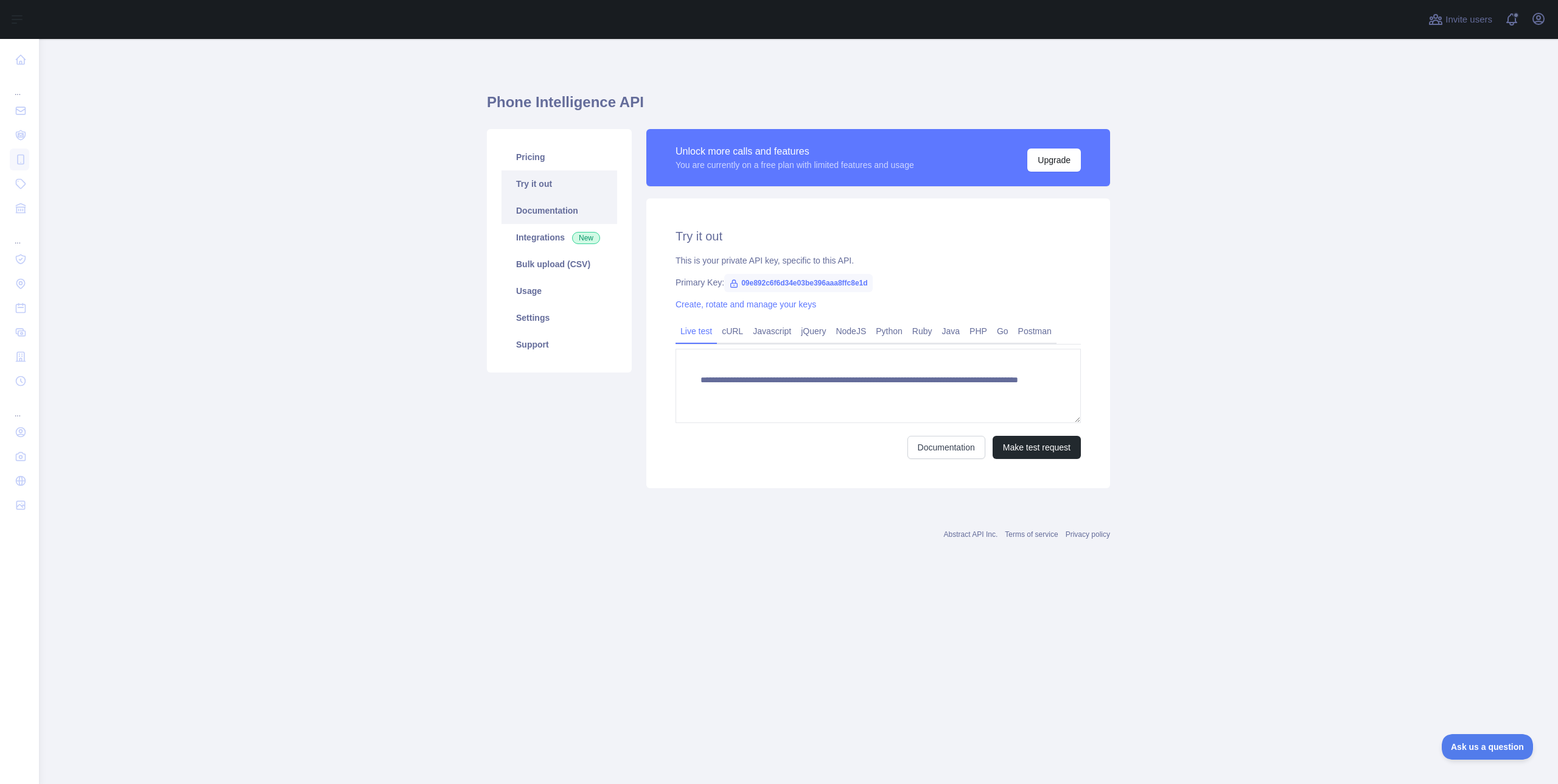
click at [545, 204] on link "Documentation" at bounding box center [560, 210] width 116 height 27
drag, startPoint x: 976, startPoint y: 394, endPoint x: 928, endPoint y: 396, distance: 48.0
click at [928, 396] on textarea "**********" at bounding box center [878, 385] width 406 height 74
type textarea "**********"
click at [1029, 447] on button "Make test request" at bounding box center [1036, 447] width 88 height 23
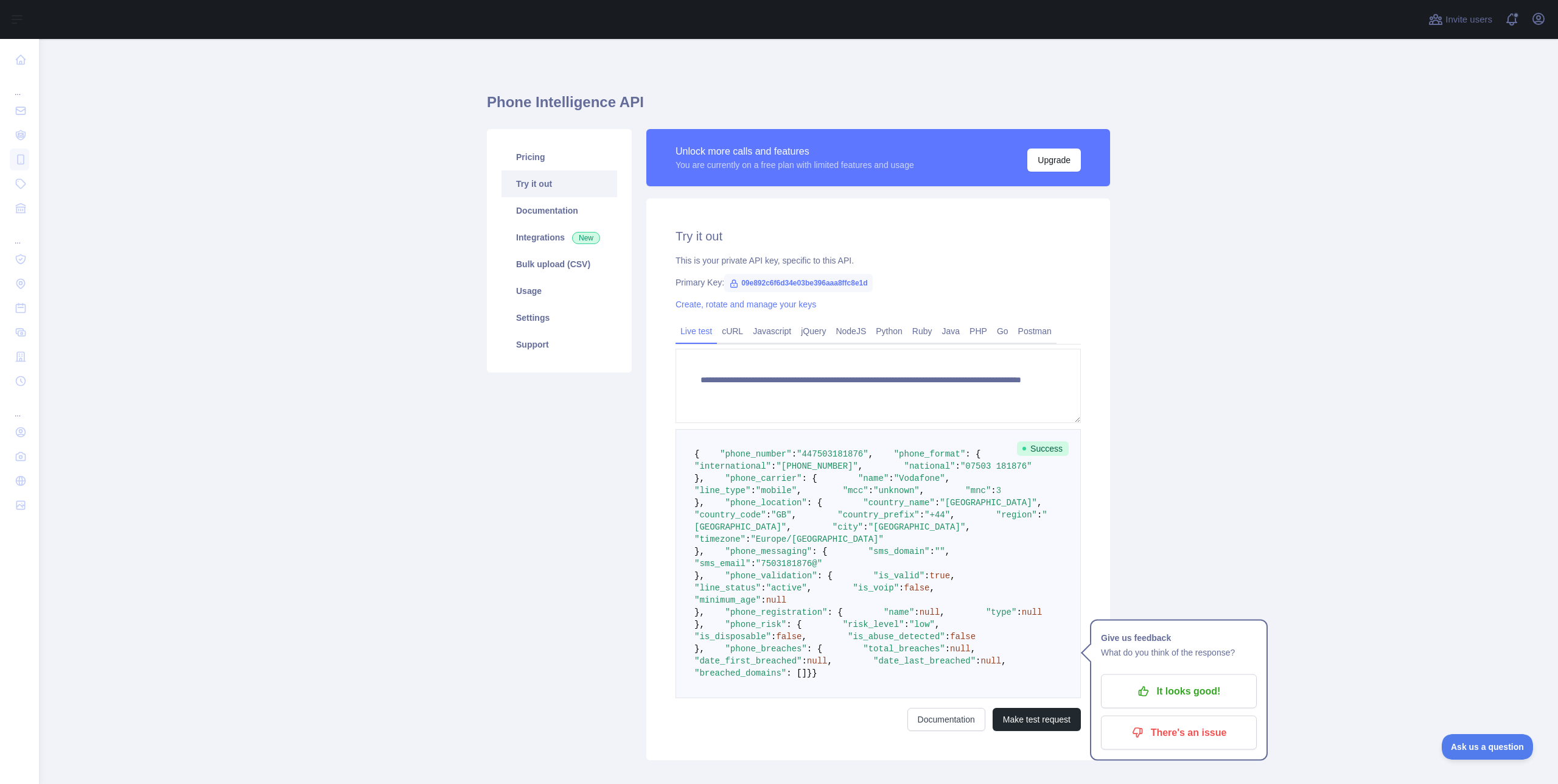
click at [914, 254] on div "This is your private API key, specific to this API." at bounding box center [878, 260] width 406 height 12
click at [1292, 585] on main "**********" at bounding box center [798, 411] width 1519 height 745
click at [1190, 682] on p "It looks good!" at bounding box center [1179, 692] width 138 height 21
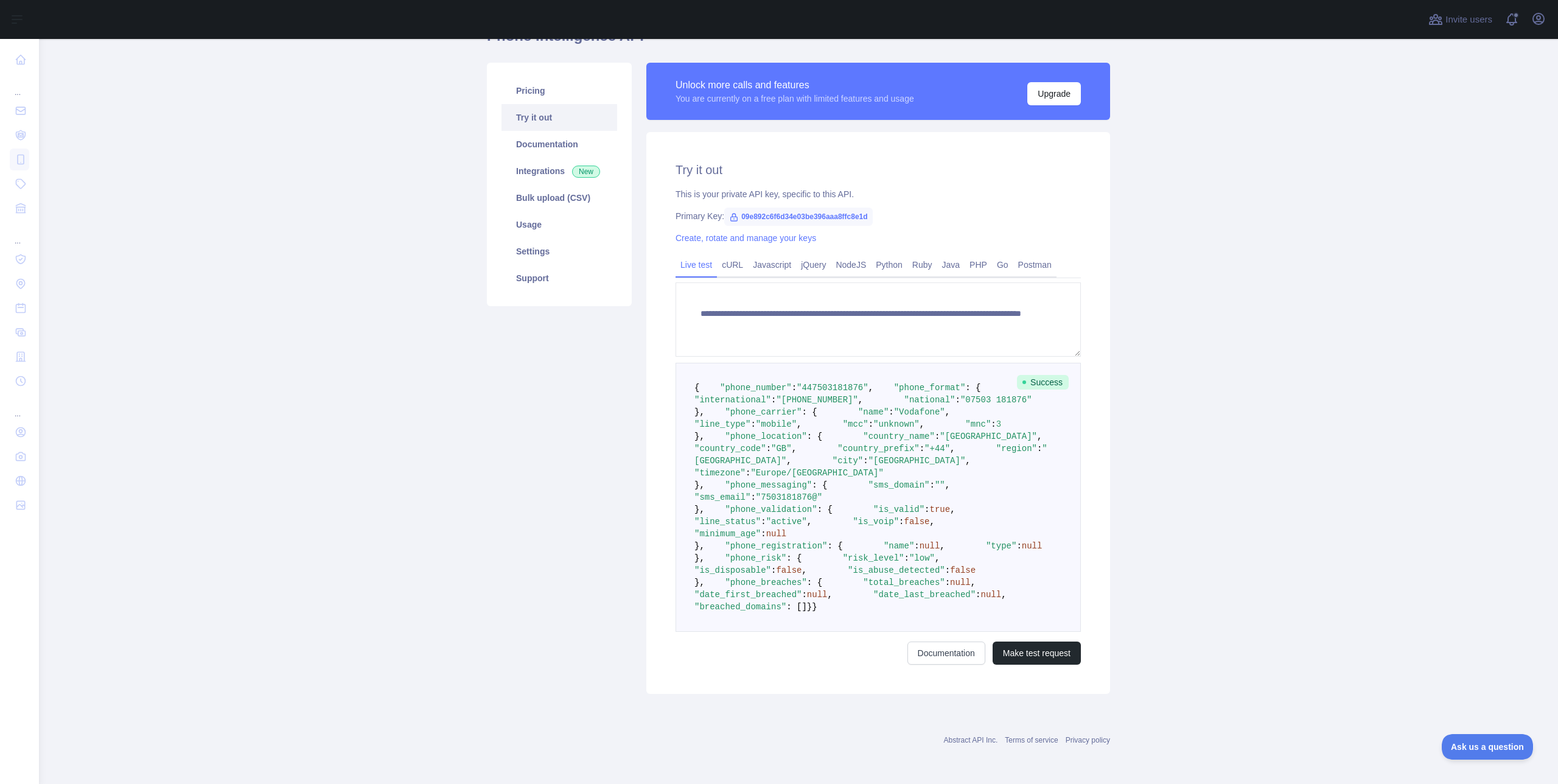
scroll to position [379, 0]
click at [945, 665] on link "Documentation" at bounding box center [946, 652] width 78 height 23
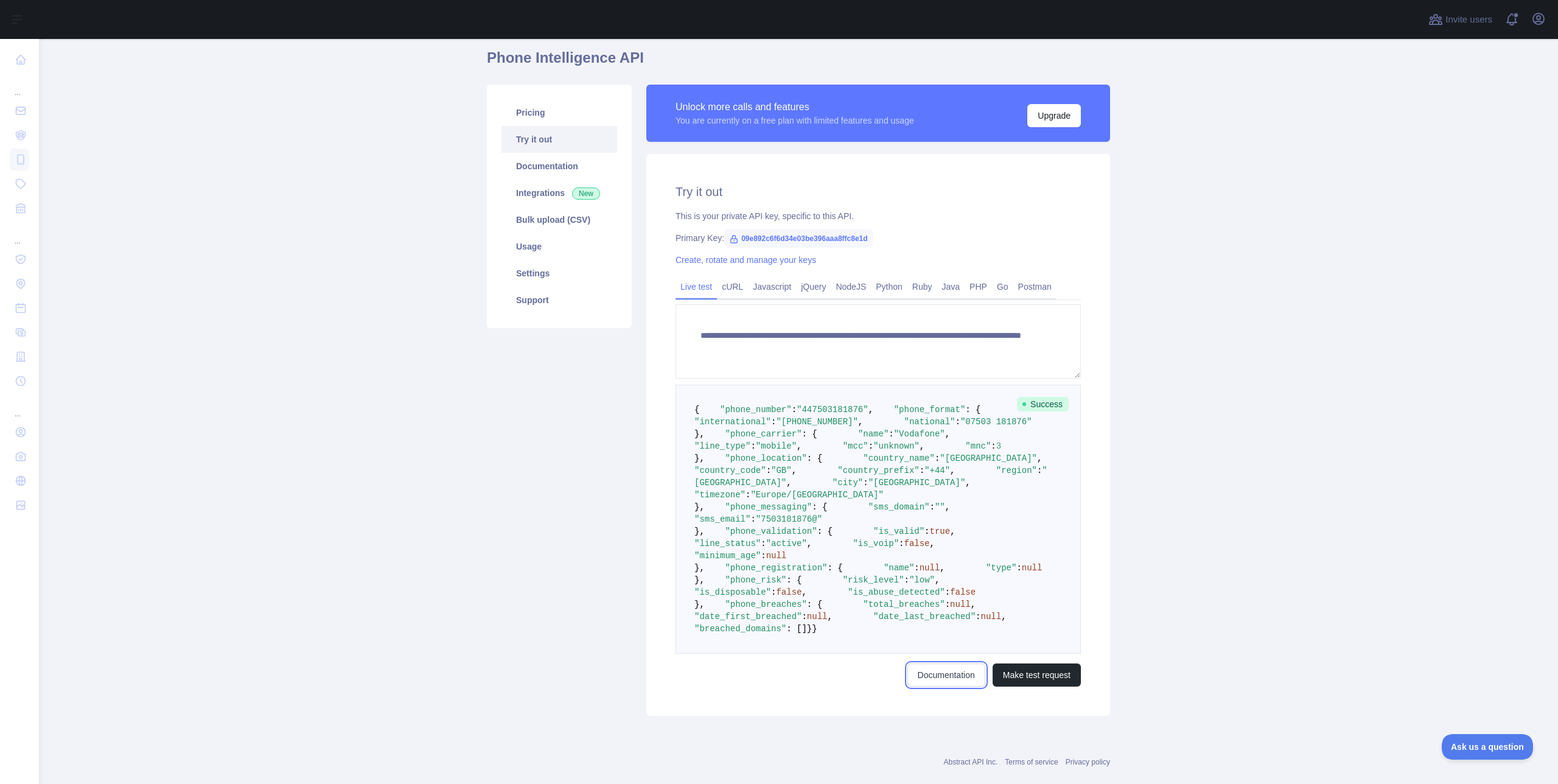
scroll to position [0, 0]
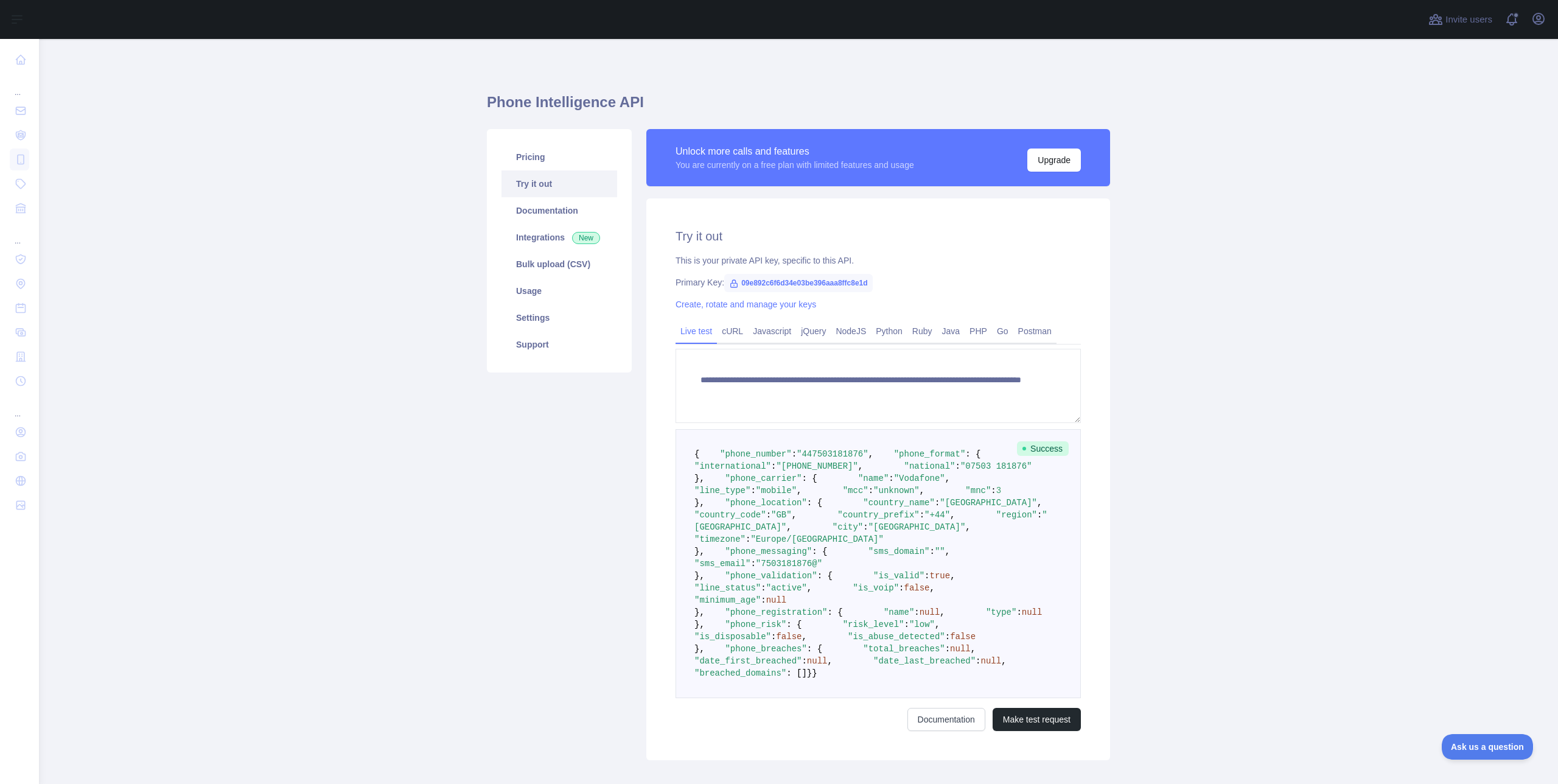
click at [735, 283] on icon at bounding box center [734, 283] width 7 height 7
click at [769, 305] on link "Create, rotate and manage your keys" at bounding box center [746, 304] width 141 height 10
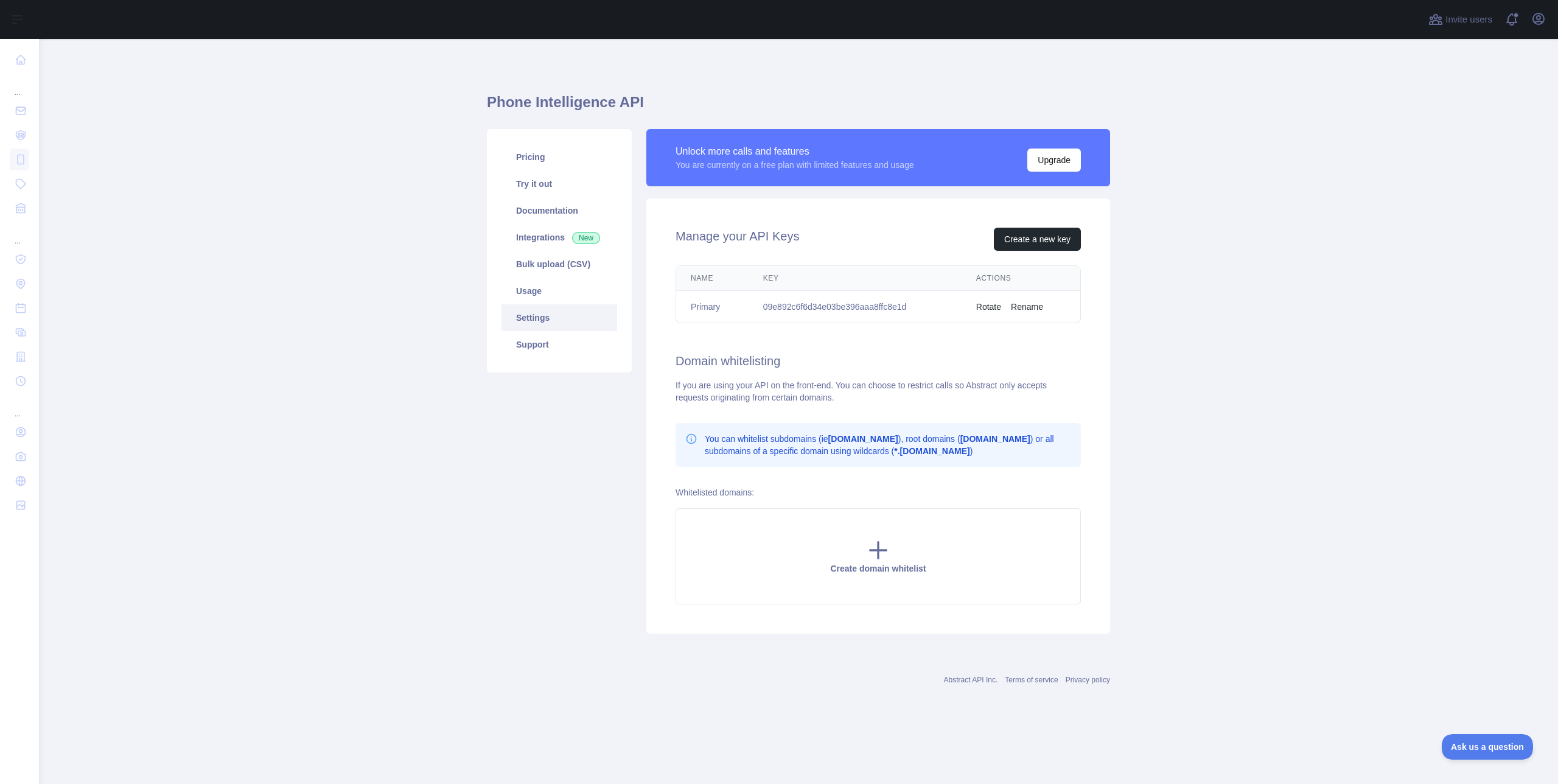
click at [985, 307] on button "Rotate" at bounding box center [989, 307] width 25 height 12
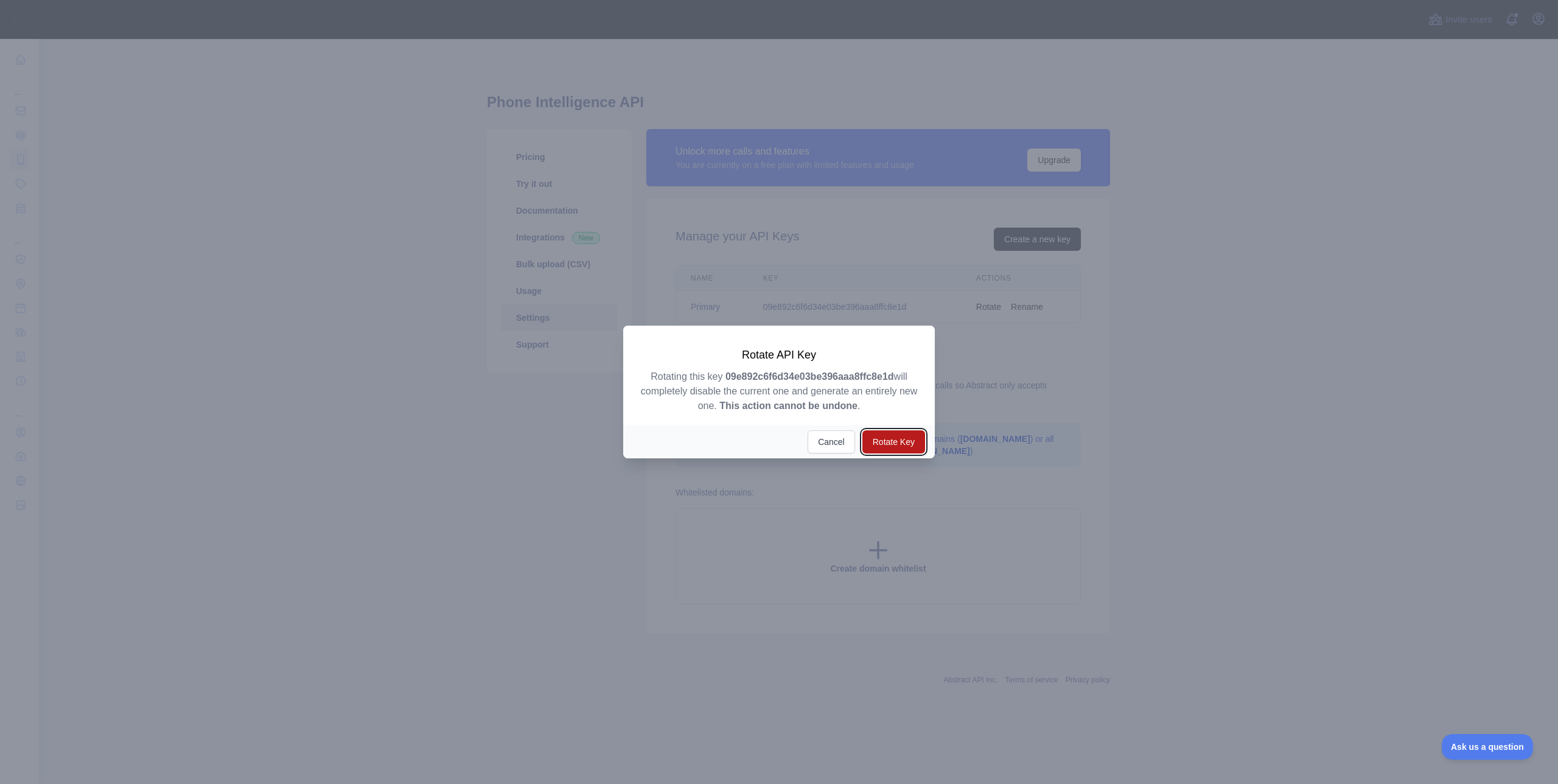
click at [897, 438] on button "Rotate Key" at bounding box center [894, 441] width 63 height 23
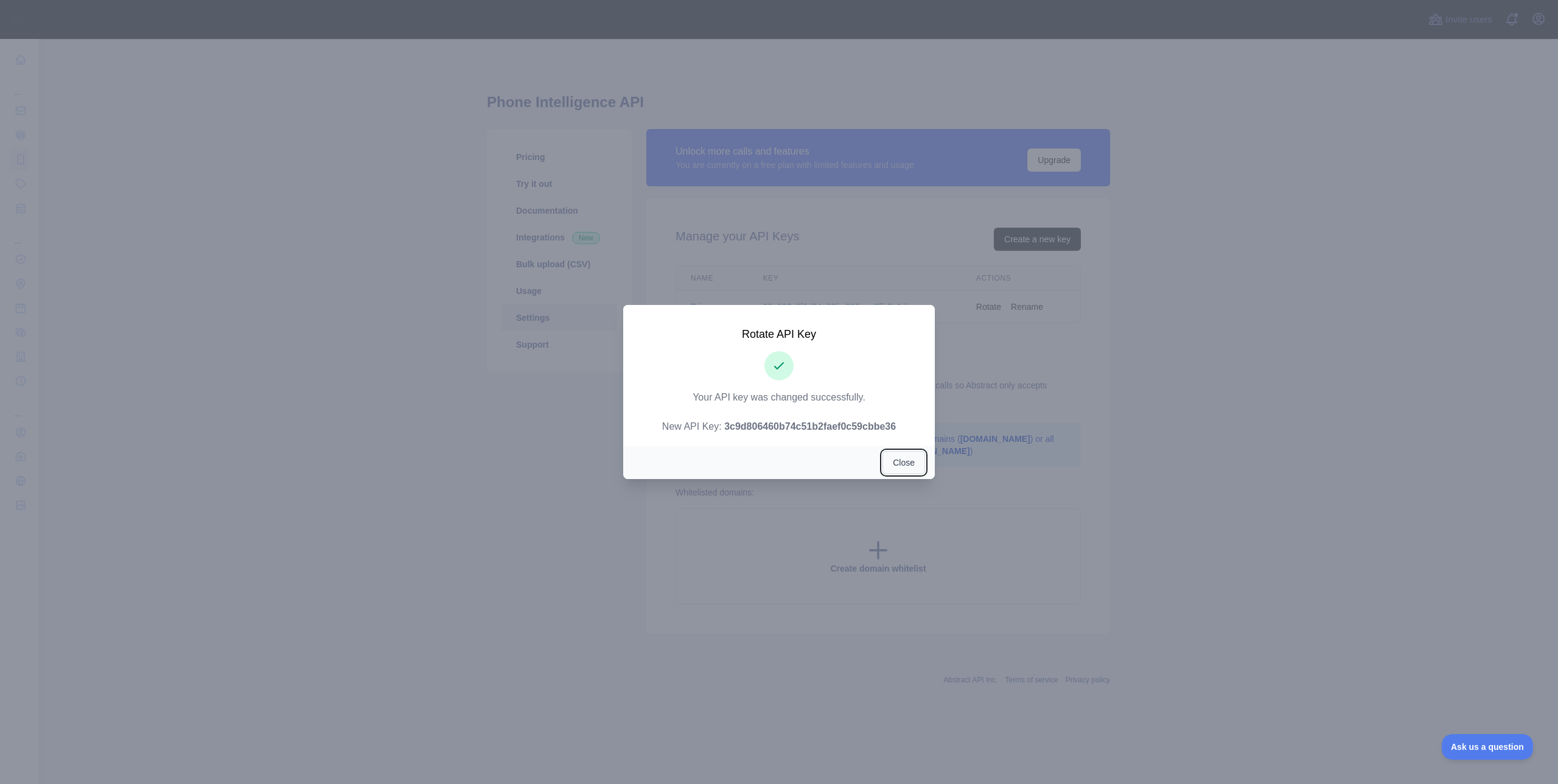
click at [918, 462] on button "Close" at bounding box center [903, 462] width 43 height 23
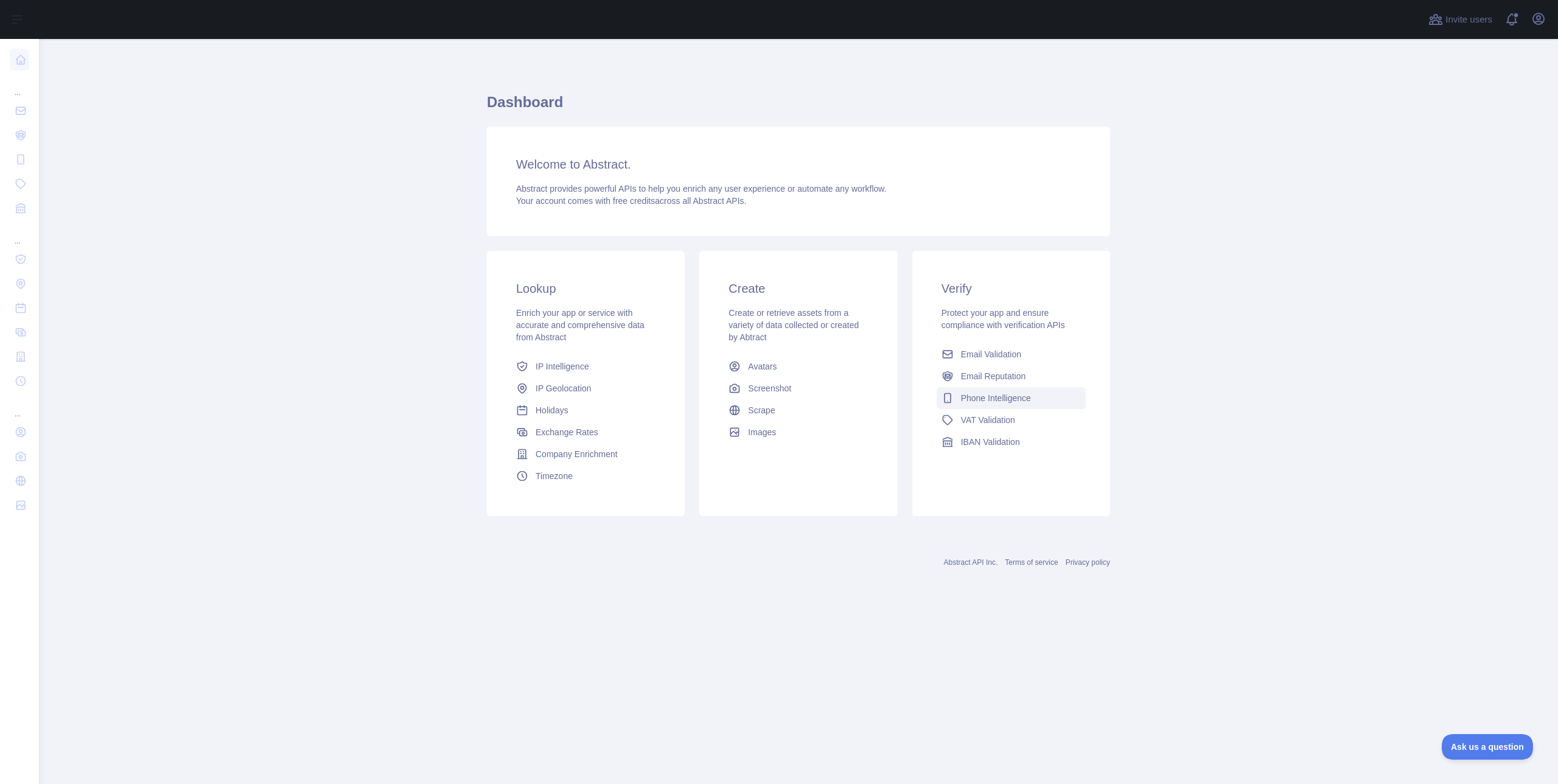
click at [1002, 398] on span "Phone Intelligence" at bounding box center [996, 398] width 70 height 12
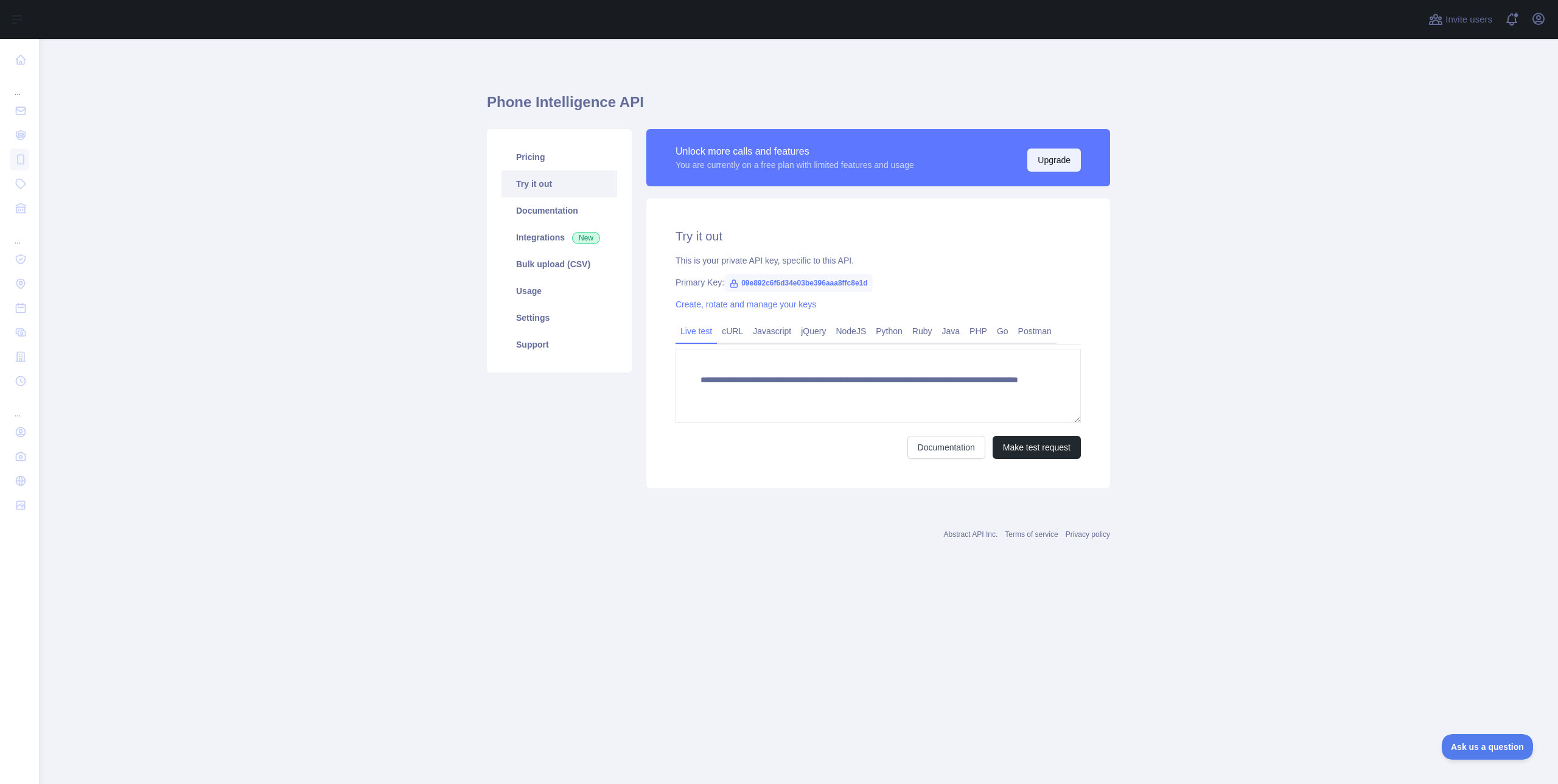
click at [1044, 153] on button "Upgrade" at bounding box center [1054, 160] width 54 height 23
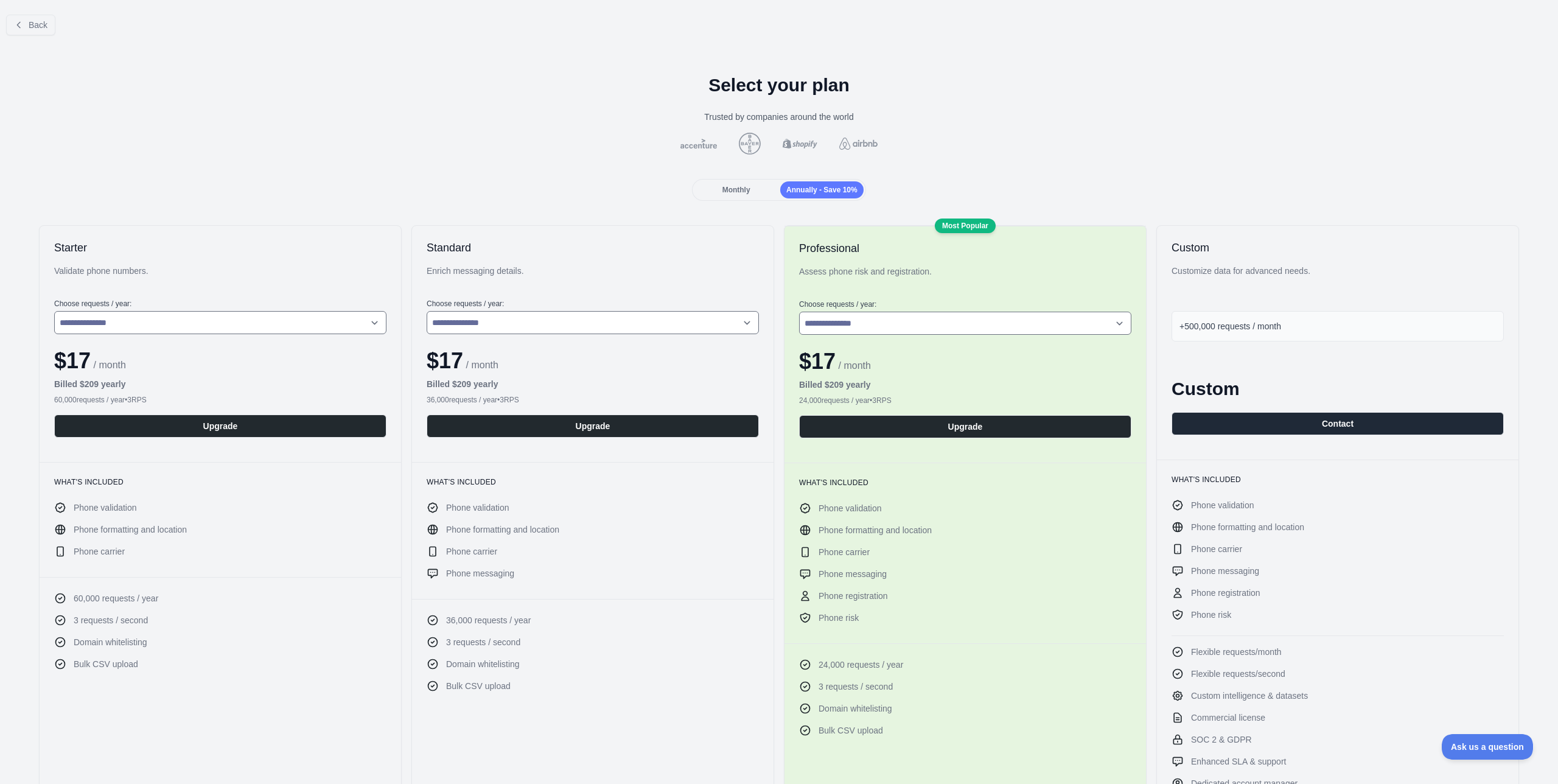
click at [744, 189] on span "Monthly" at bounding box center [736, 189] width 28 height 9
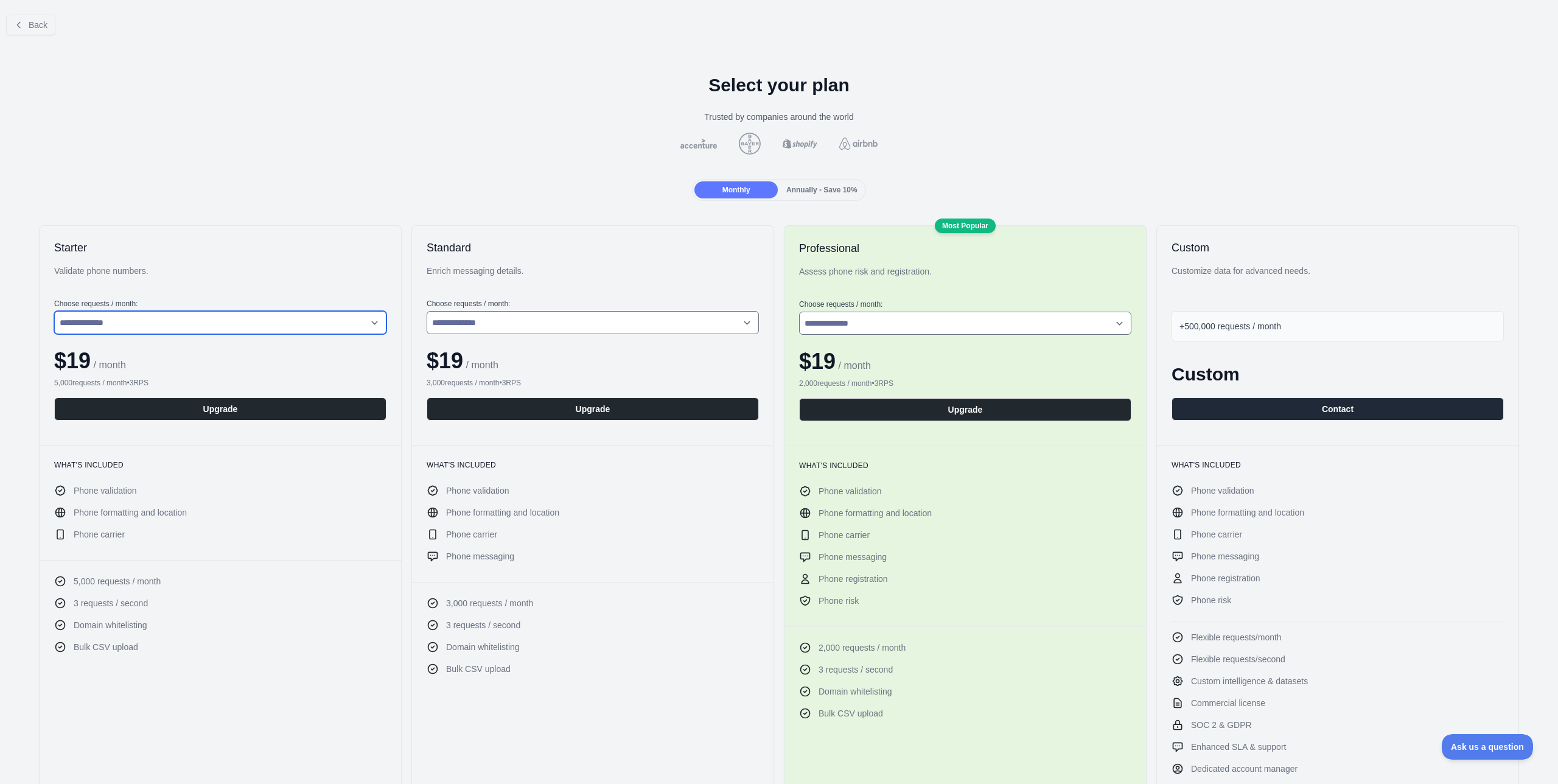
click at [227, 316] on select "**********" at bounding box center [220, 322] width 332 height 23
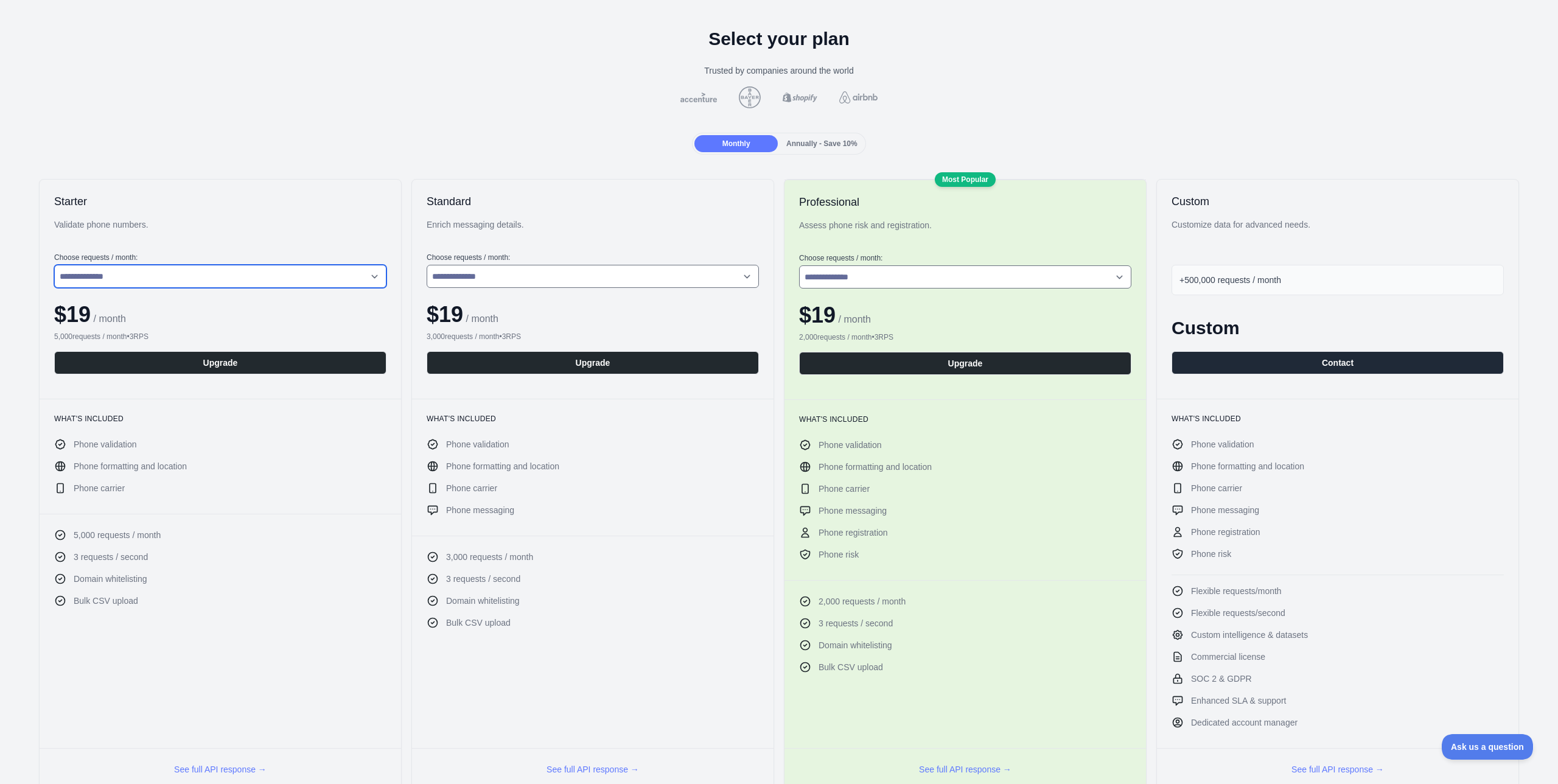
scroll to position [39, 0]
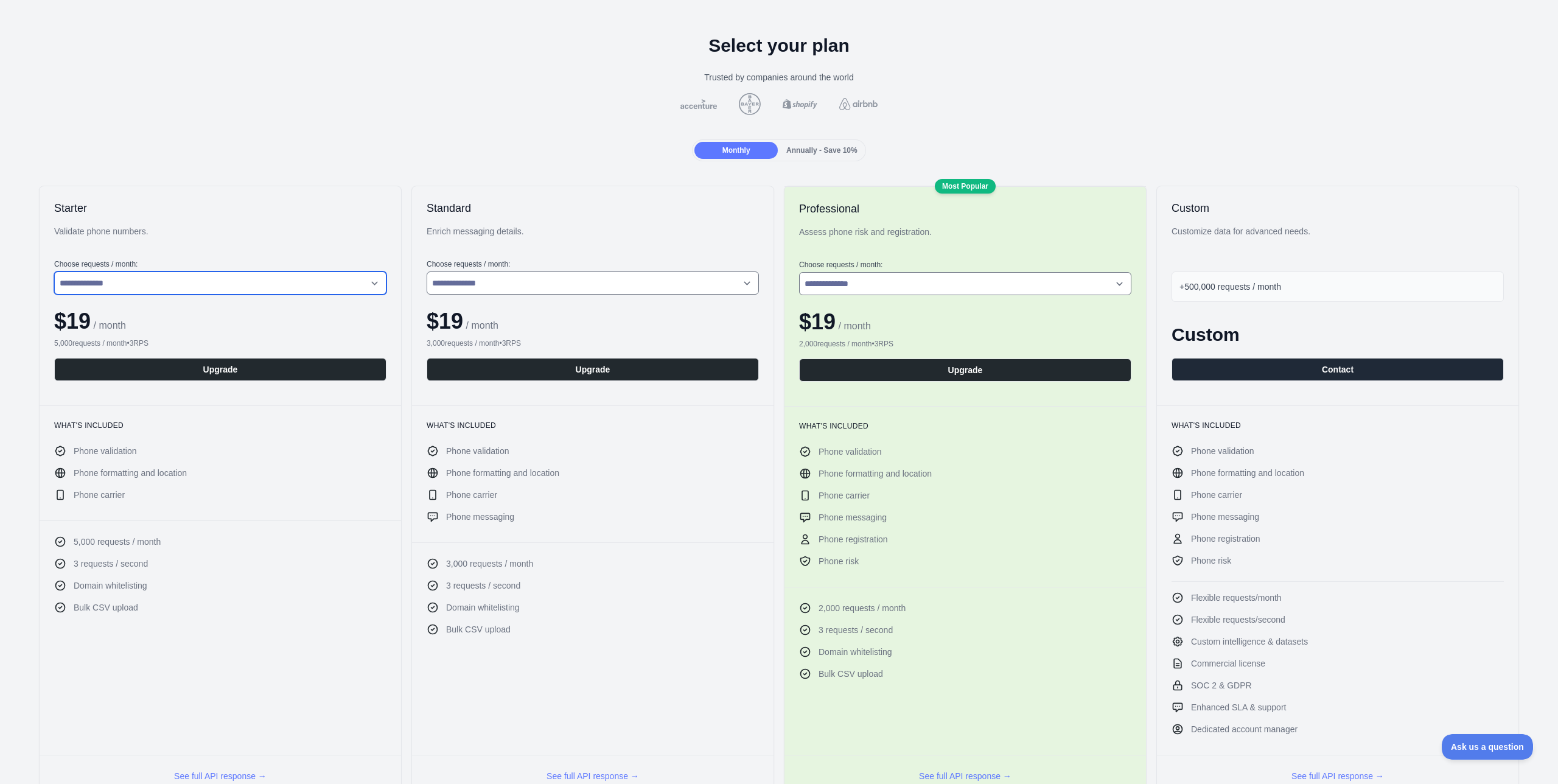
click at [246, 279] on select "**********" at bounding box center [220, 282] width 332 height 23
click at [824, 150] on span "Annually - Save 10%" at bounding box center [822, 150] width 71 height 9
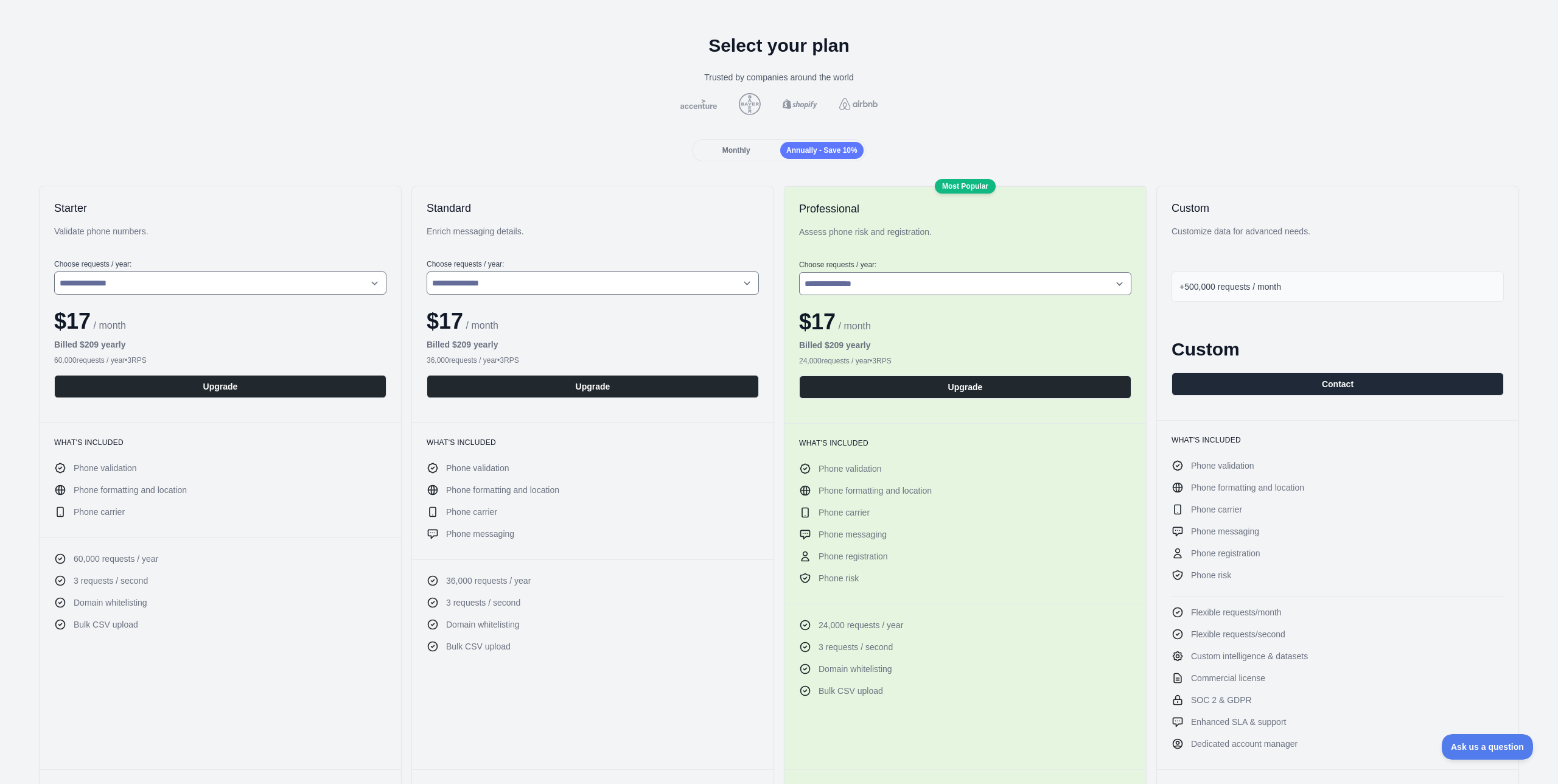
click at [757, 158] on div "Monthly" at bounding box center [736, 150] width 83 height 17
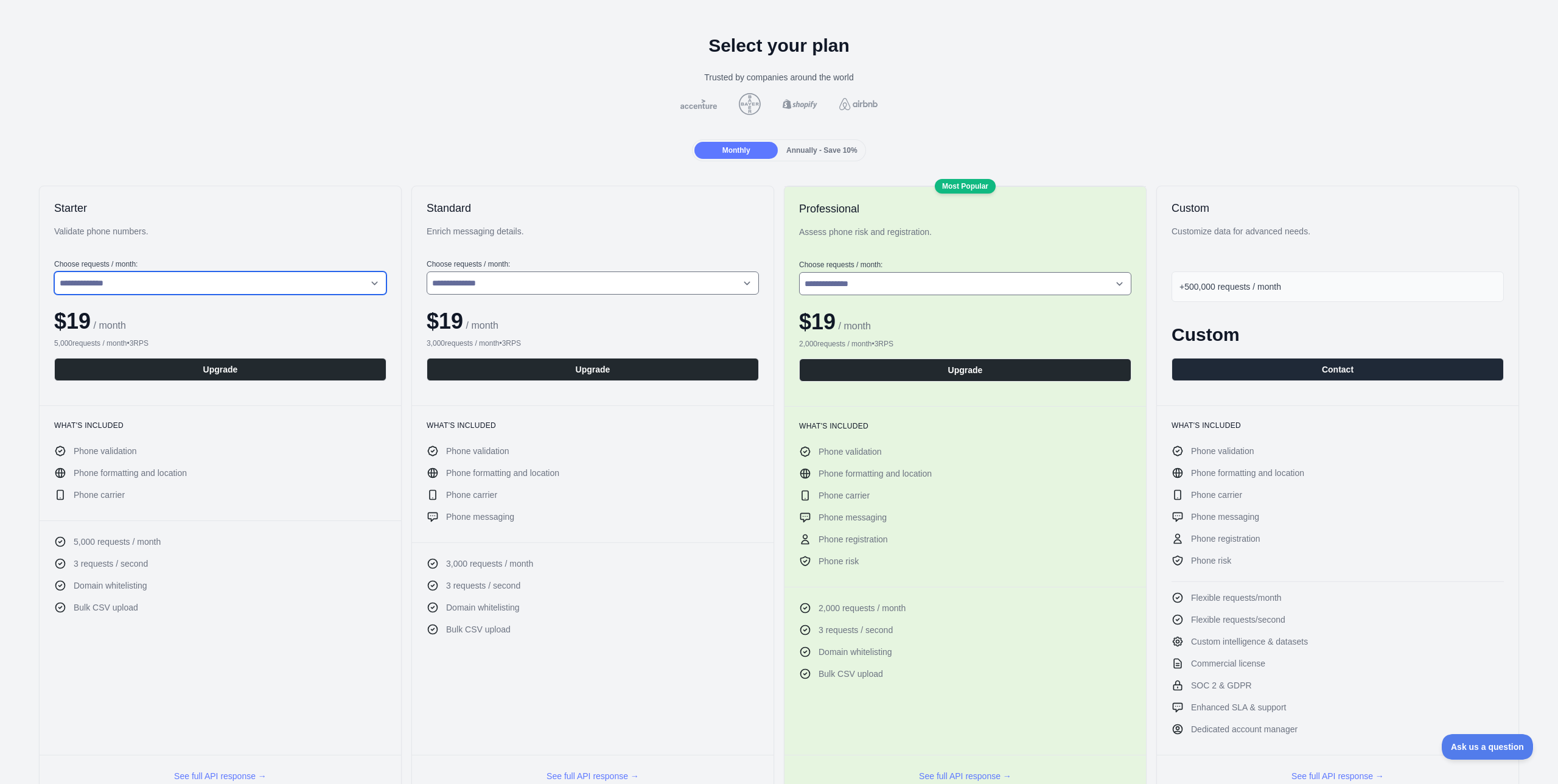
click at [246, 280] on select "**********" at bounding box center [220, 282] width 332 height 23
click at [54, 271] on select "**********" at bounding box center [220, 282] width 332 height 23
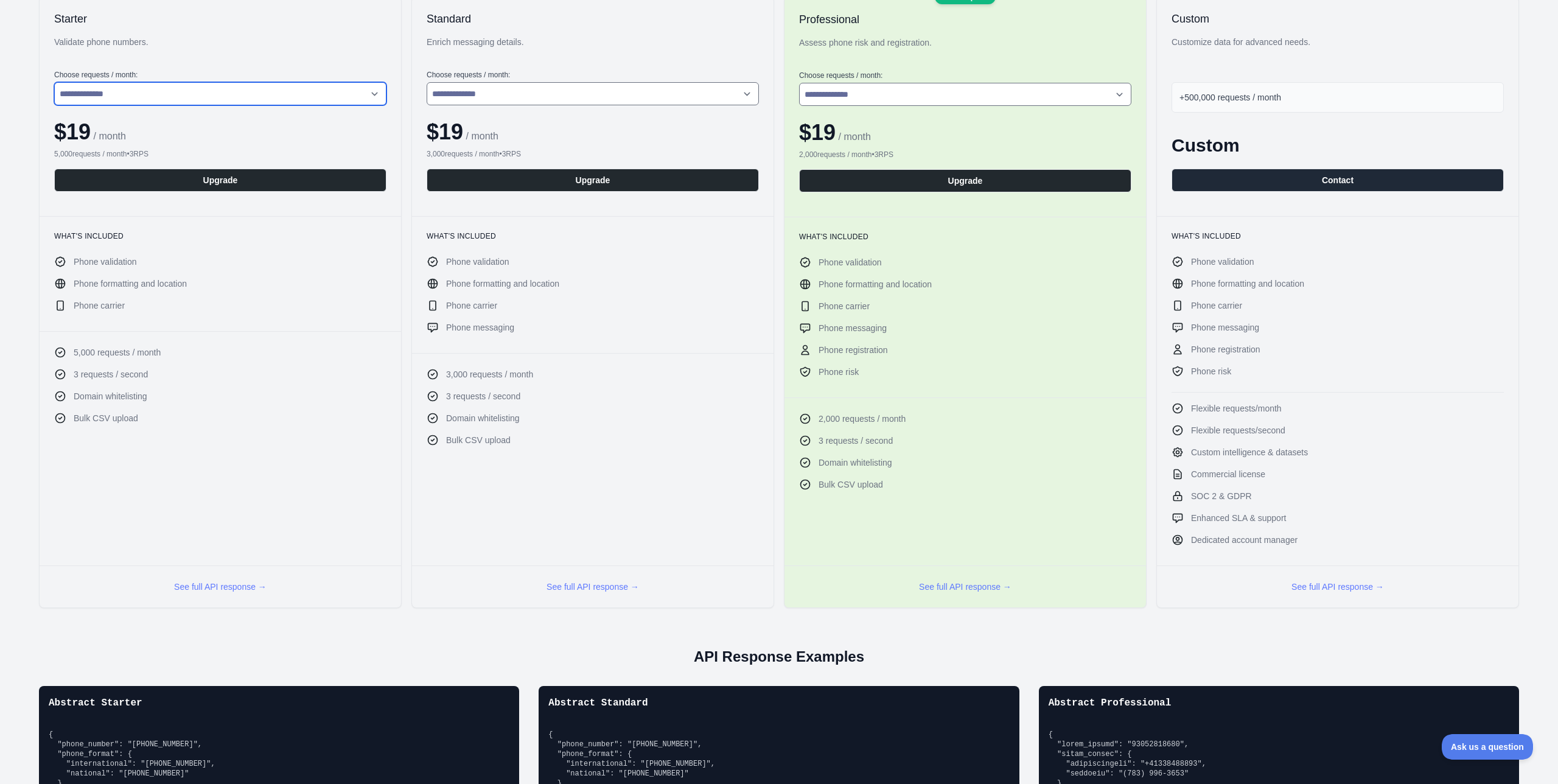
scroll to position [0, 0]
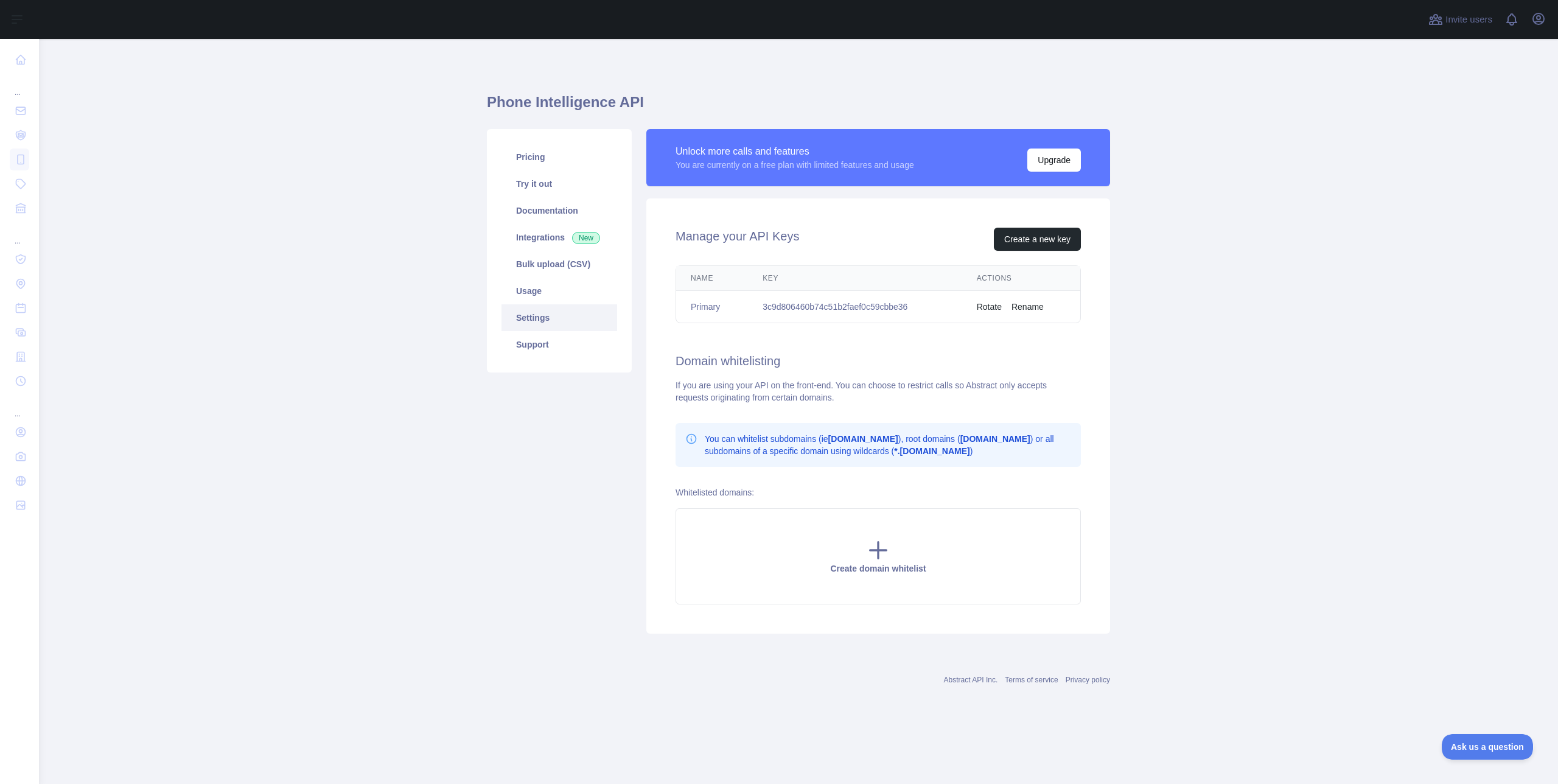
click at [855, 307] on td "3c9d806460b74c51b2faef0c59cbbe36" at bounding box center [855, 307] width 214 height 32
click at [853, 310] on td "3c9d806460b74c51b2faef0c59cbbe36" at bounding box center [855, 307] width 214 height 32
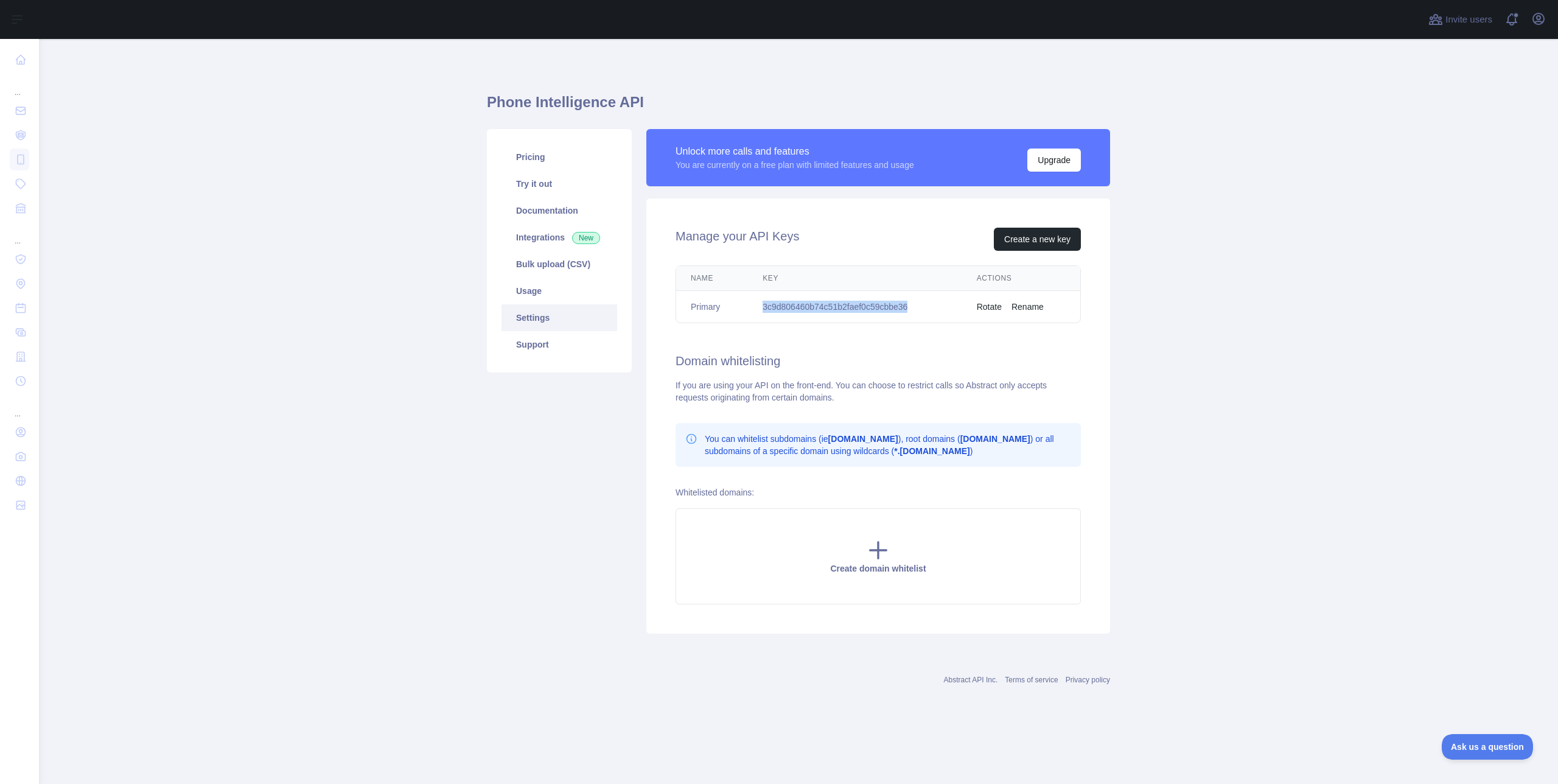
click at [853, 310] on td "3c9d806460b74c51b2faef0c59cbbe36" at bounding box center [855, 307] width 214 height 32
click at [922, 310] on td "3c9d806460b74c51b2faef0c59cbbe36" at bounding box center [855, 307] width 214 height 32
click at [539, 176] on link "Try it out" at bounding box center [560, 183] width 116 height 27
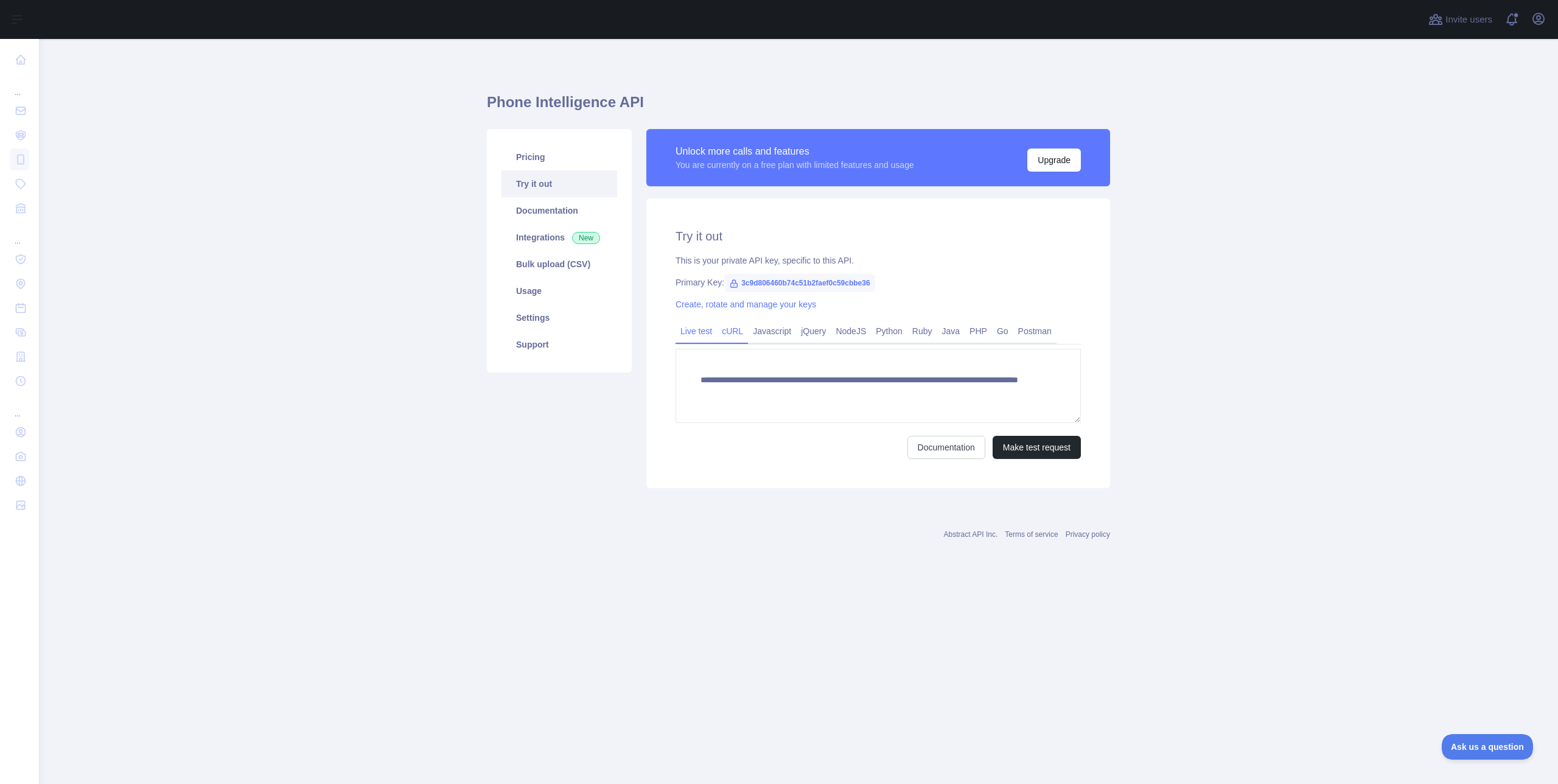
click at [740, 335] on link "cURL" at bounding box center [732, 331] width 31 height 20
click at [685, 331] on link "Live test" at bounding box center [696, 331] width 41 height 20
